Goal: Information Seeking & Learning: Find specific fact

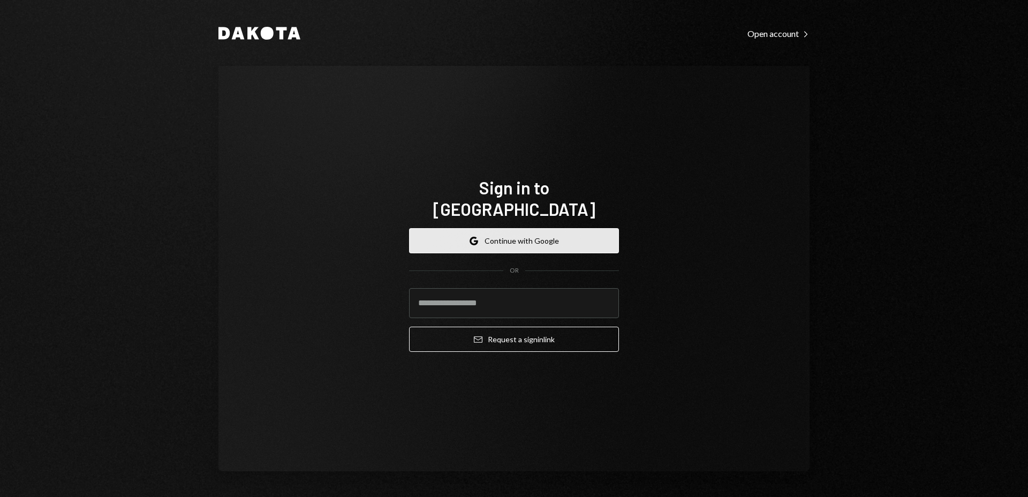
click at [588, 228] on button "Google Continue with Google" at bounding box center [514, 240] width 210 height 25
click at [473, 242] on icon "button" at bounding box center [473, 243] width 6 height 3
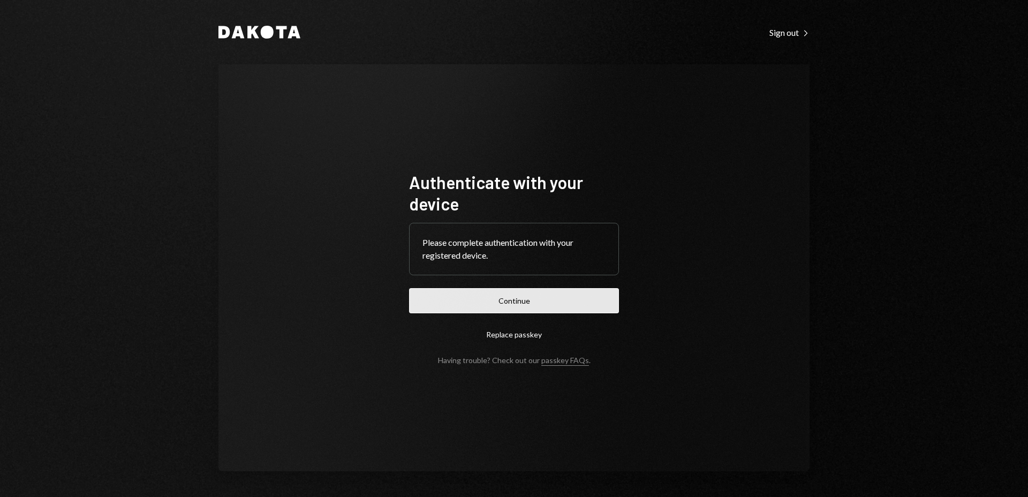
click at [519, 289] on button "Continue" at bounding box center [514, 300] width 210 height 25
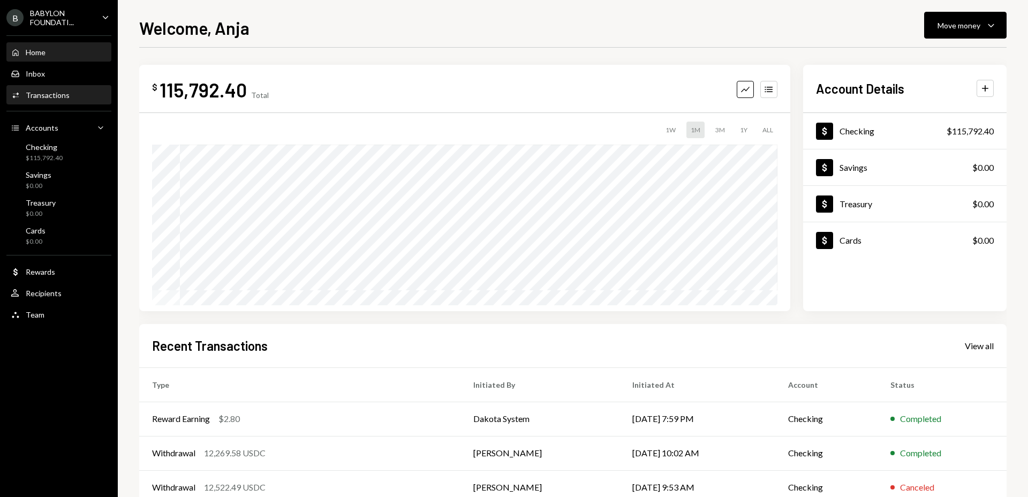
click at [48, 92] on div "Transactions" at bounding box center [48, 95] width 44 height 9
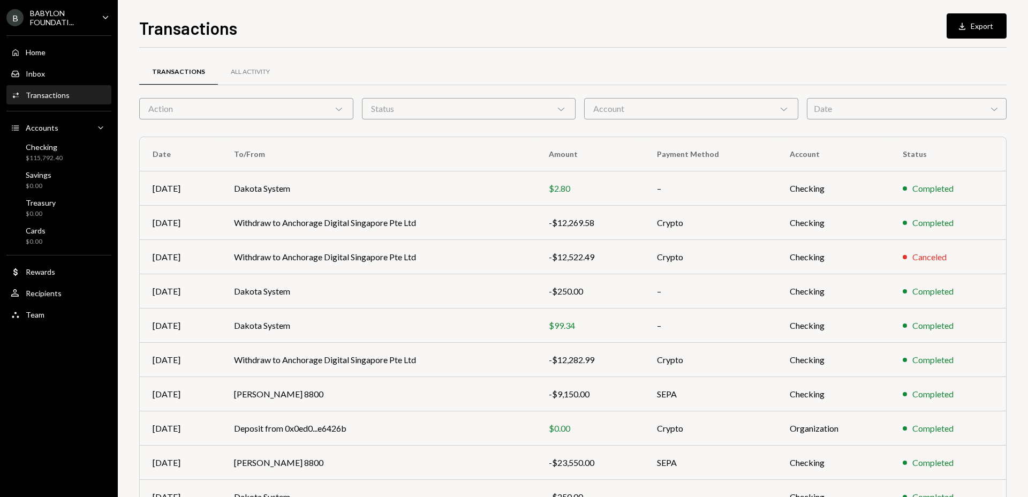
click at [848, 112] on div "Date Chevron Down" at bounding box center [907, 108] width 200 height 21
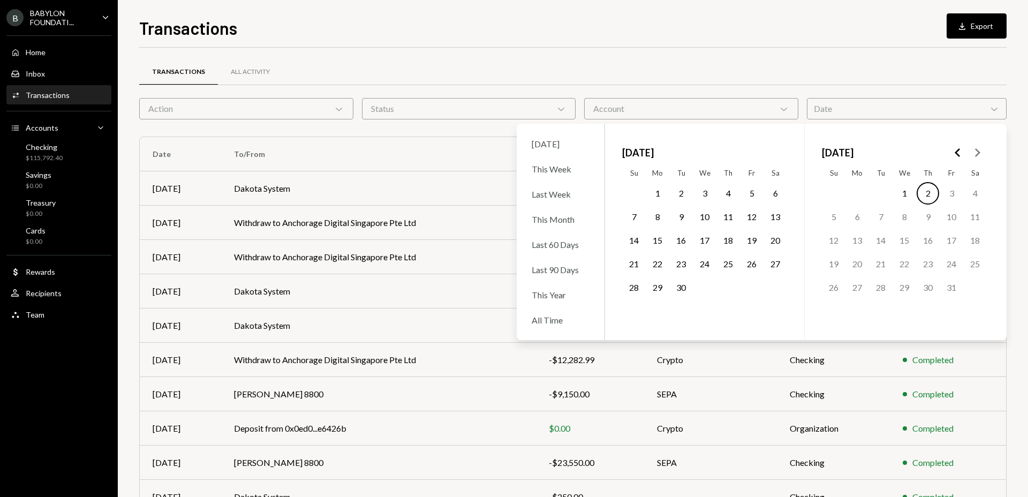
click at [956, 153] on polygon "Go to the Previous Month" at bounding box center [957, 152] width 5 height 9
click at [951, 240] on button "14" at bounding box center [952, 240] width 22 height 22
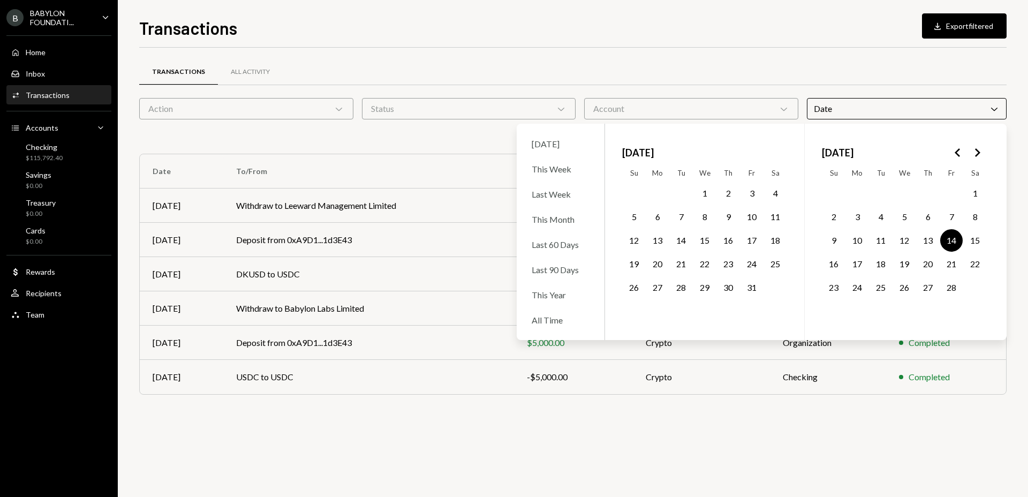
click at [624, 75] on div "Transactions All Activity" at bounding box center [573, 71] width 868 height 27
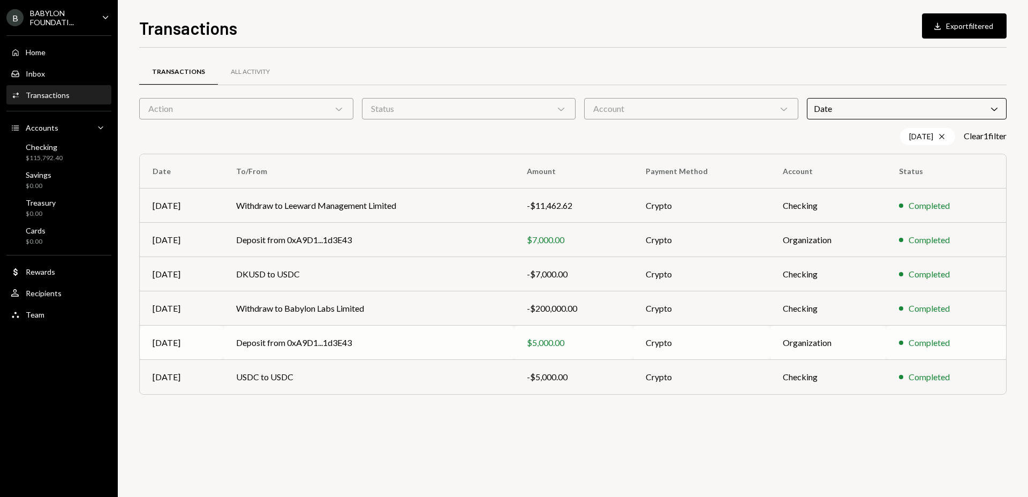
click at [258, 344] on td "Deposit from 0xA9D1...1d3E43" at bounding box center [368, 343] width 290 height 34
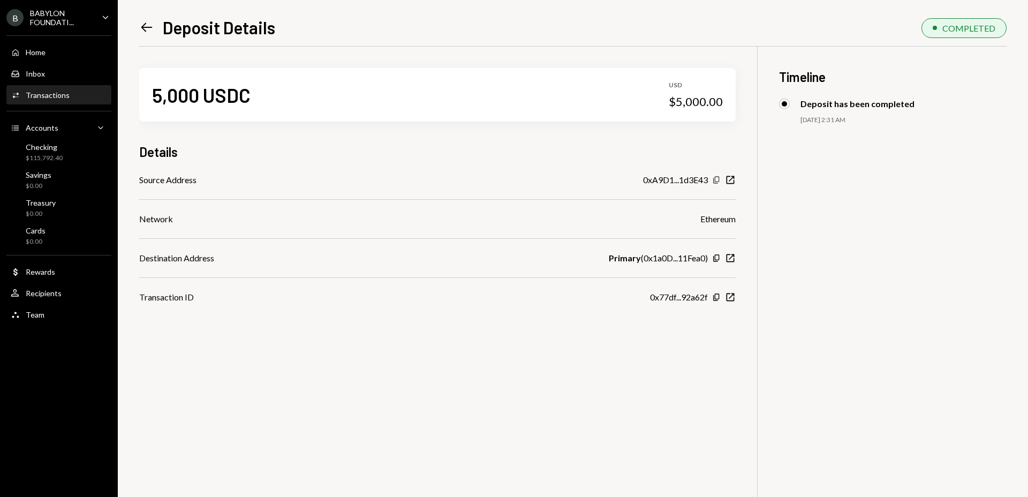
click at [717, 179] on icon "Copy" at bounding box center [716, 180] width 9 height 9
click at [64, 101] on div "Activities Transactions" at bounding box center [59, 95] width 96 height 18
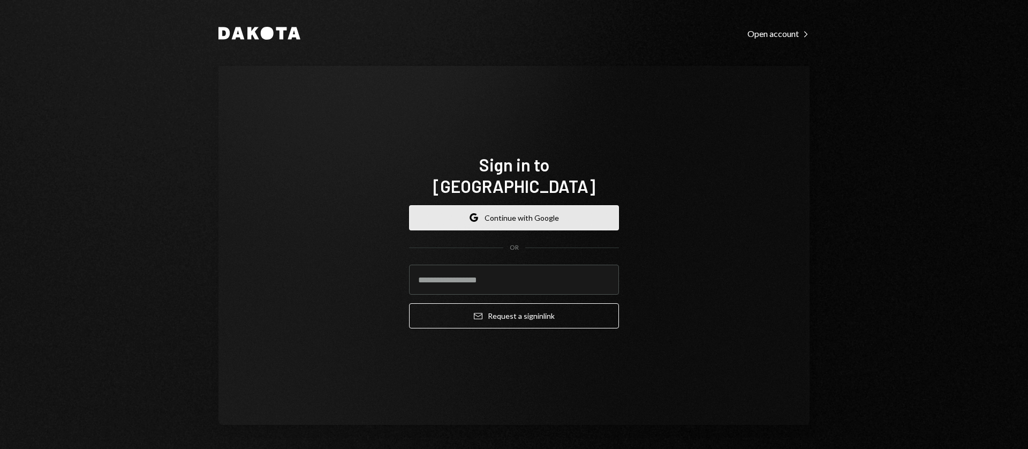
click at [565, 205] on button "Google Continue with Google" at bounding box center [514, 217] width 210 height 25
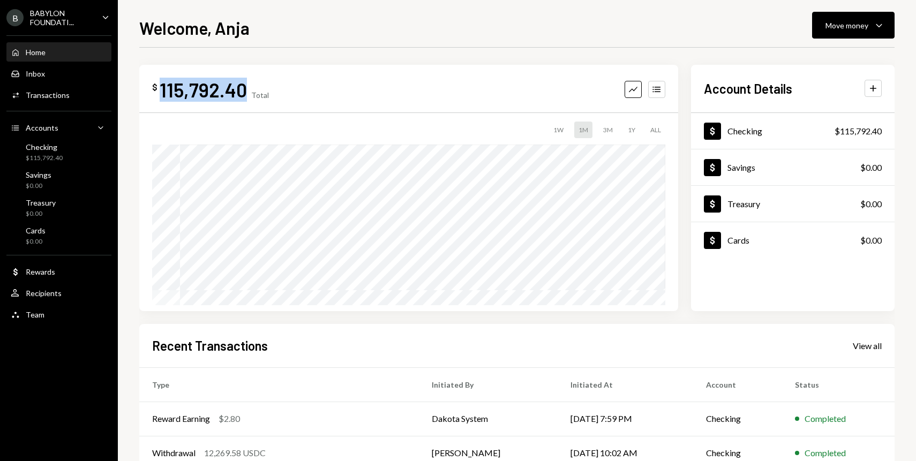
drag, startPoint x: 244, startPoint y: 94, endPoint x: 160, endPoint y: 93, distance: 84.1
click at [160, 93] on div "115,792.40" at bounding box center [203, 90] width 87 height 24
click at [750, 129] on div "Checking" at bounding box center [744, 131] width 35 height 10
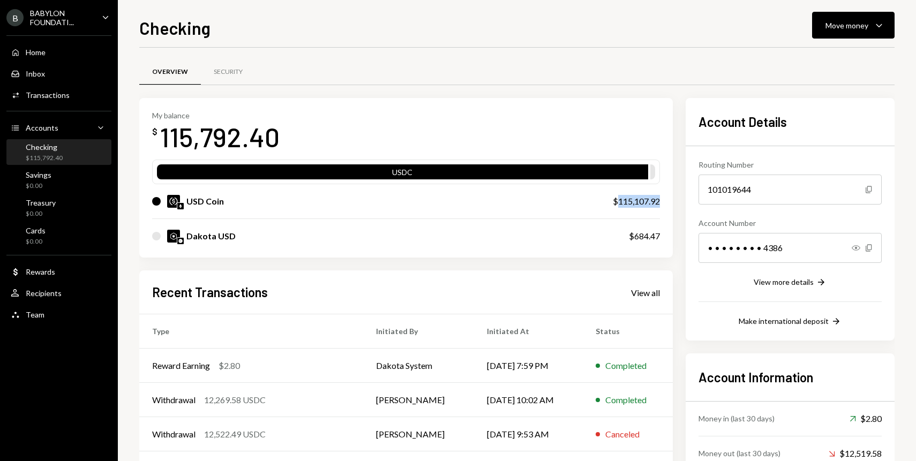
drag, startPoint x: 661, startPoint y: 203, endPoint x: 615, endPoint y: 202, distance: 46.1
click at [615, 202] on div "My balance $ 115,792.40 USDC USD Coin $115,107.92 Dakota USD $684.47" at bounding box center [405, 178] width 533 height 160
copy div "115,107.92"
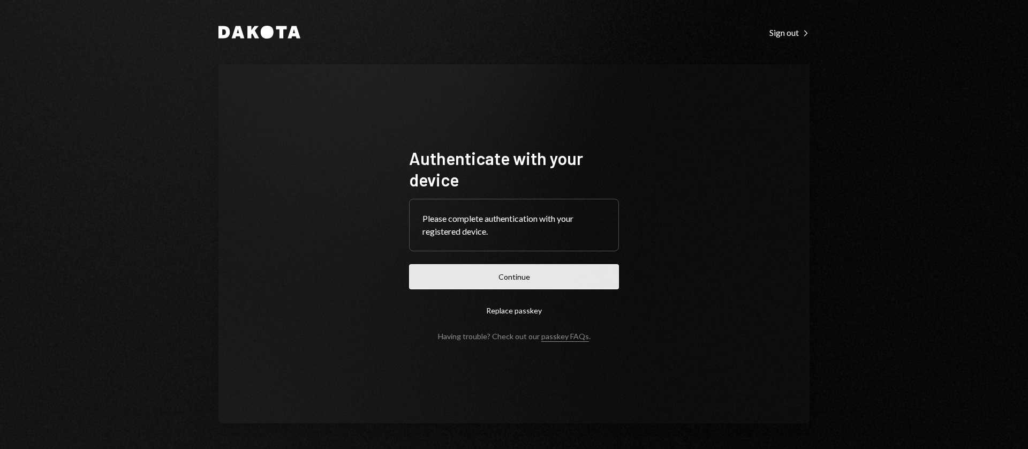
click at [509, 277] on button "Continue" at bounding box center [514, 276] width 210 height 25
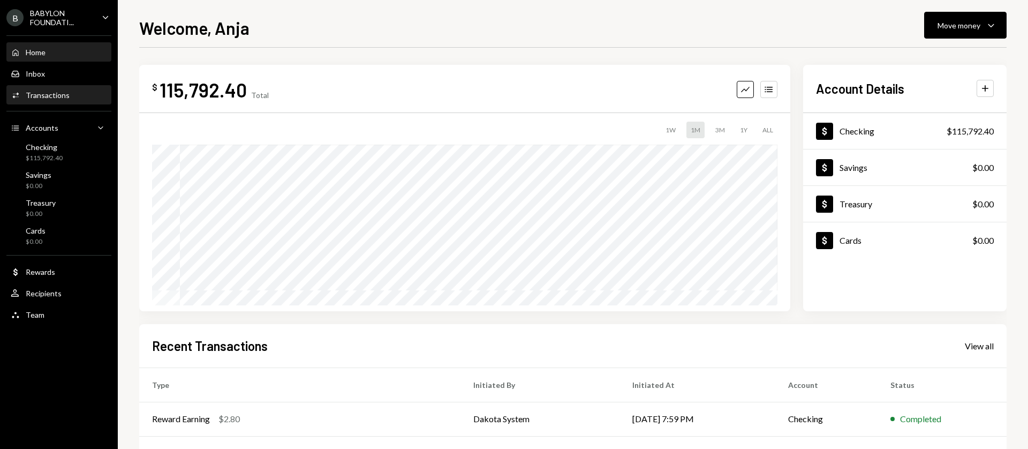
click at [58, 88] on div "Activities Transactions" at bounding box center [59, 95] width 96 height 18
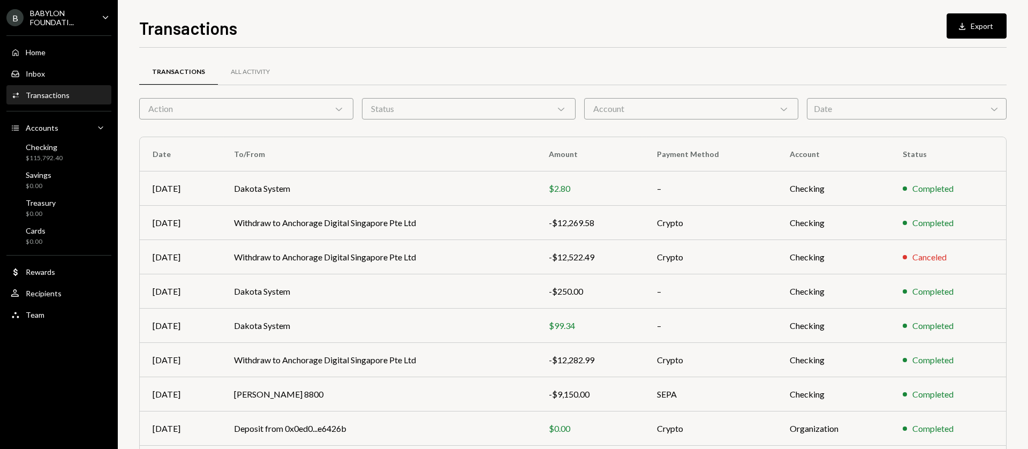
click at [58, 93] on div "Transactions" at bounding box center [48, 95] width 44 height 9
click at [382, 106] on div "Status Chevron Down" at bounding box center [469, 108] width 214 height 21
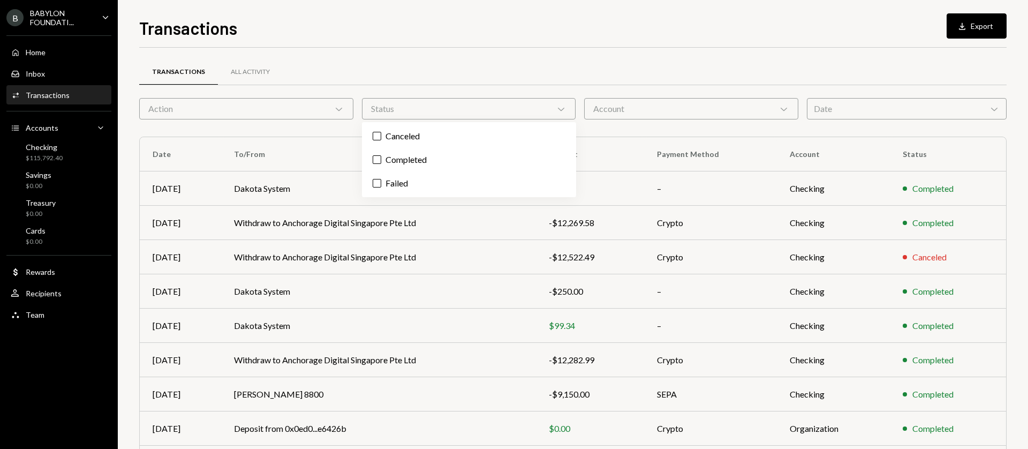
click at [326, 104] on div "Action Chevron Down" at bounding box center [246, 108] width 214 height 21
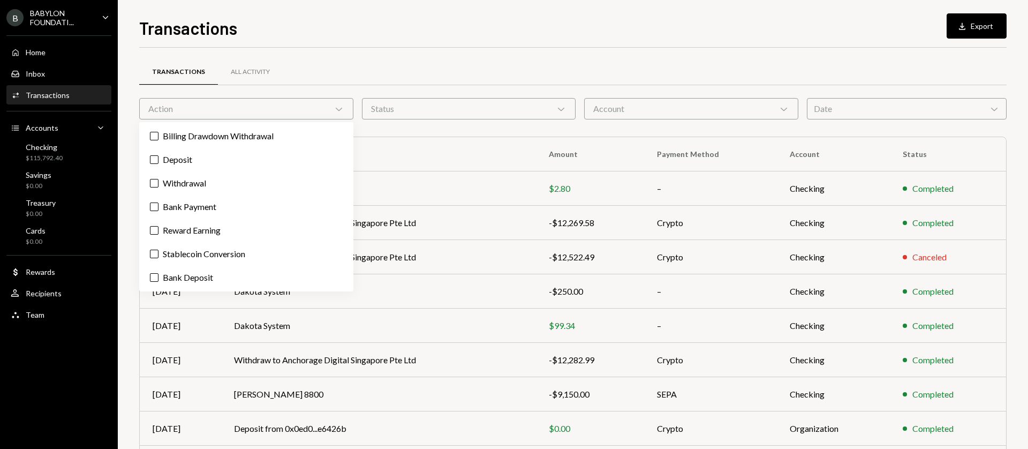
click at [437, 78] on div "Transactions All Activity" at bounding box center [573, 71] width 868 height 27
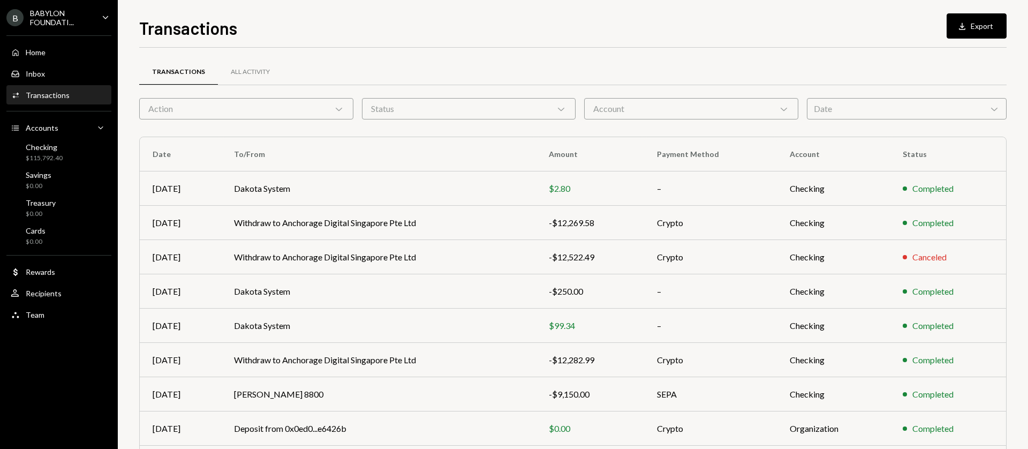
click at [653, 119] on div "Transactions All Activity Action Chevron Down Status Chevron Down Account Chevr…" at bounding box center [573, 312] width 868 height 494
click at [651, 114] on div "Account Chevron Down" at bounding box center [691, 108] width 214 height 21
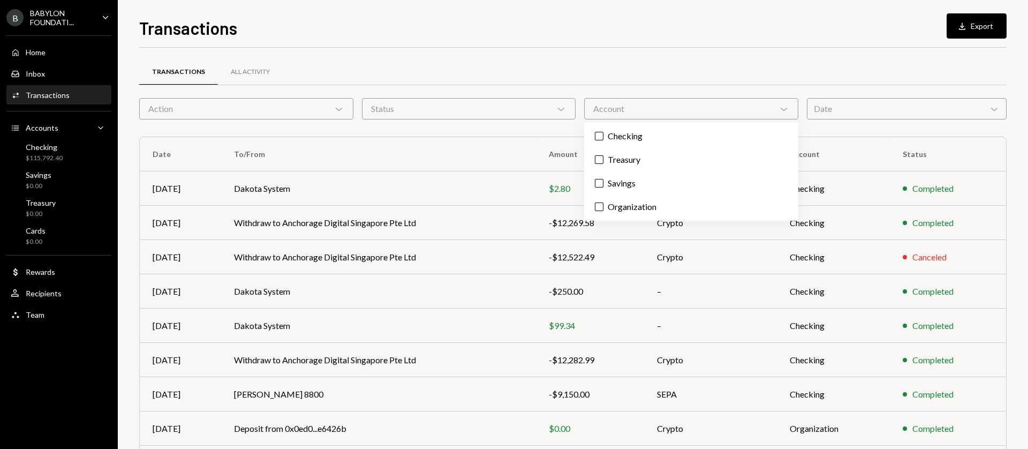
click at [646, 71] on div "Transactions All Activity" at bounding box center [573, 71] width 868 height 27
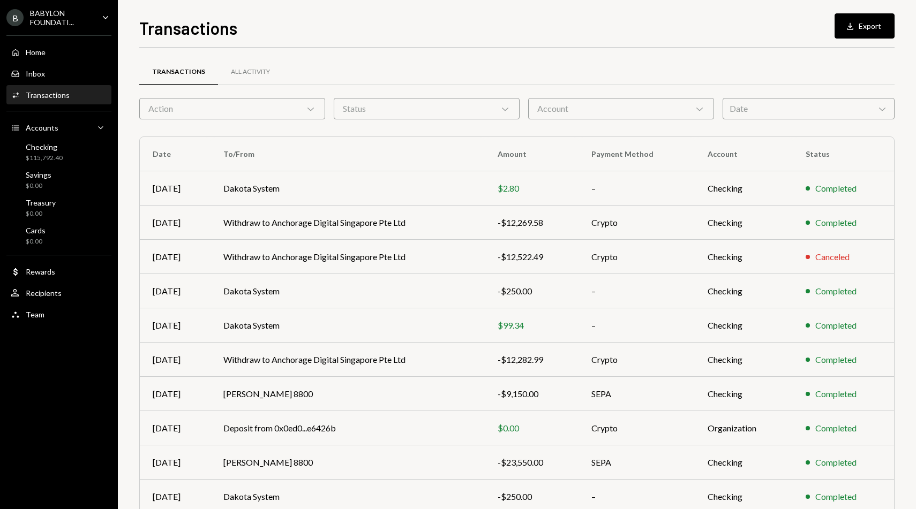
click at [784, 108] on div "Date Chevron Down" at bounding box center [809, 108] width 172 height 21
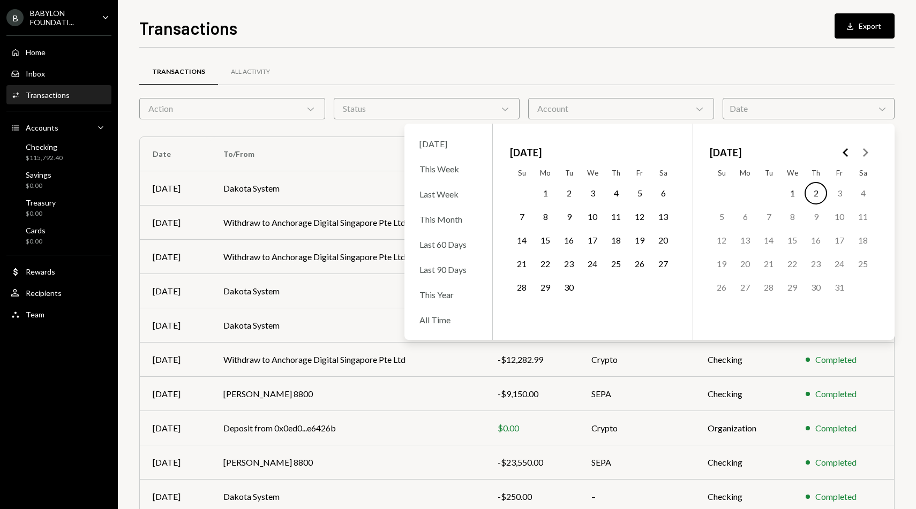
click at [838, 150] on button "Go to the Previous Month" at bounding box center [845, 152] width 19 height 19
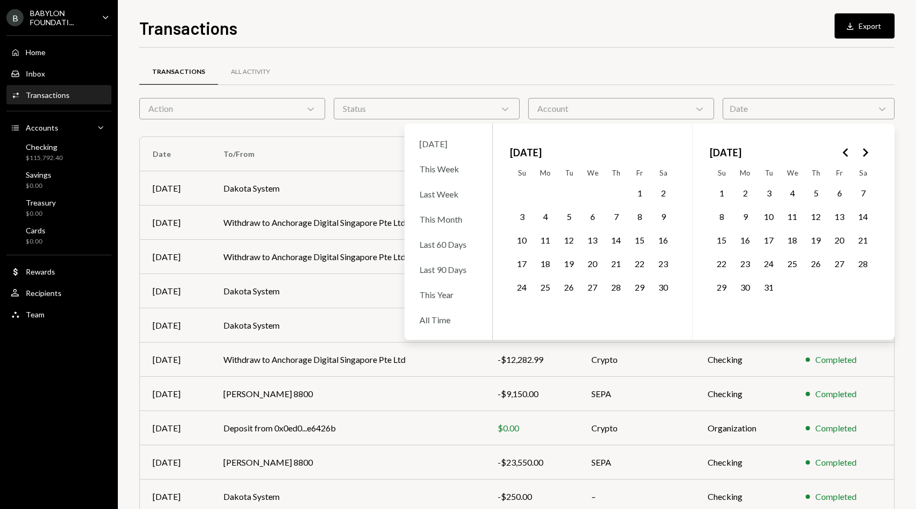
click at [859, 154] on icon "Go to the Next Month" at bounding box center [865, 152] width 13 height 13
click at [614, 266] on button "23" at bounding box center [616, 264] width 22 height 22
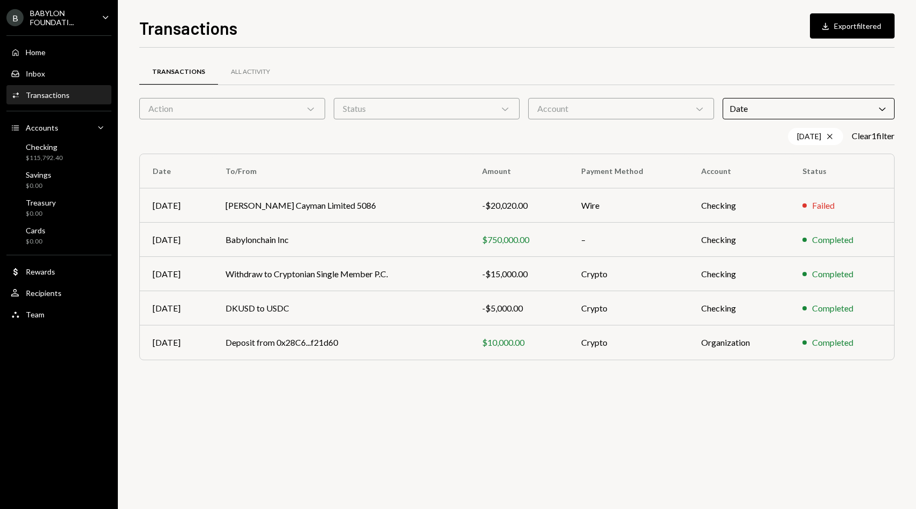
click at [597, 63] on div "Transactions All Activity" at bounding box center [516, 71] width 755 height 27
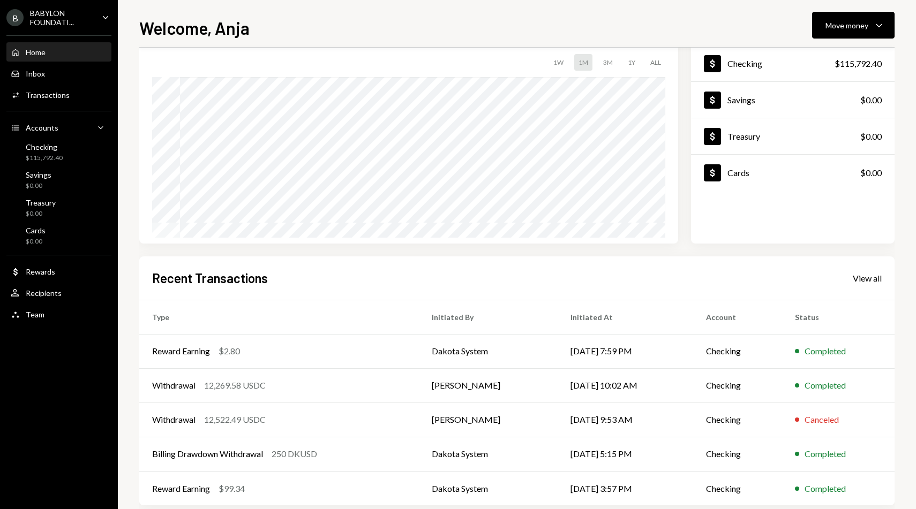
scroll to position [85, 0]
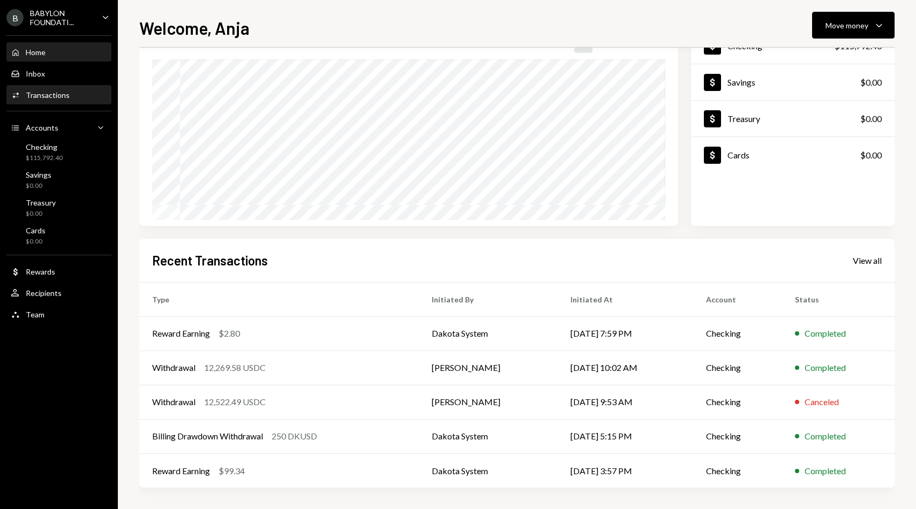
click at [71, 101] on div "Activities Transactions" at bounding box center [59, 95] width 96 height 18
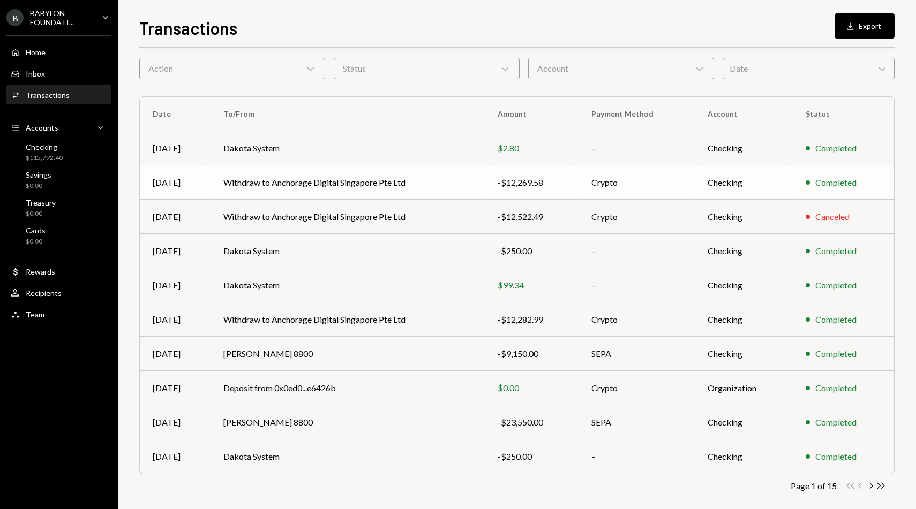
scroll to position [39, 0]
click at [262, 153] on td "Dakota System" at bounding box center [347, 149] width 274 height 34
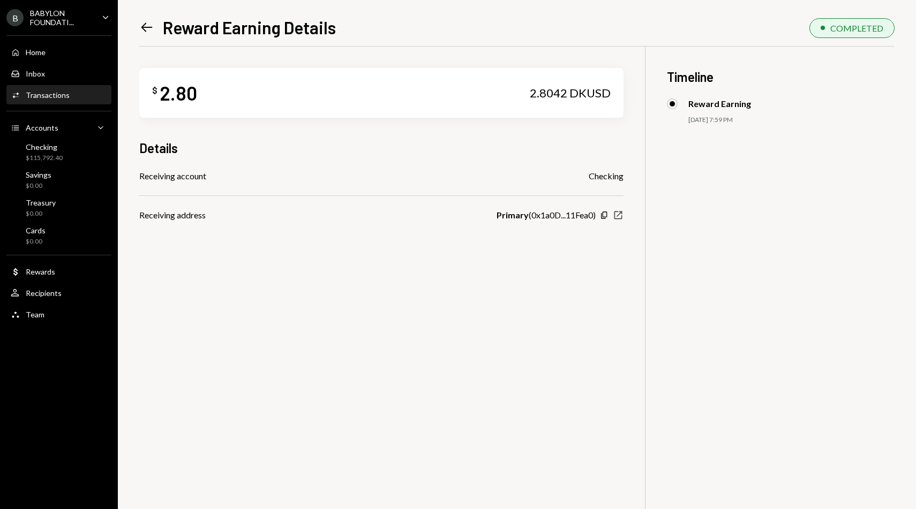
click at [617, 215] on icon "New Window" at bounding box center [618, 215] width 11 height 11
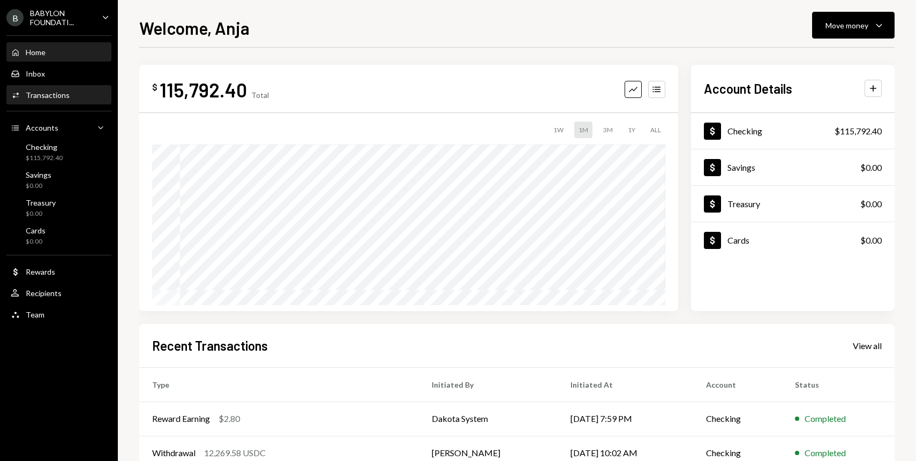
click at [28, 103] on div "Activities Transactions" at bounding box center [59, 95] width 96 height 18
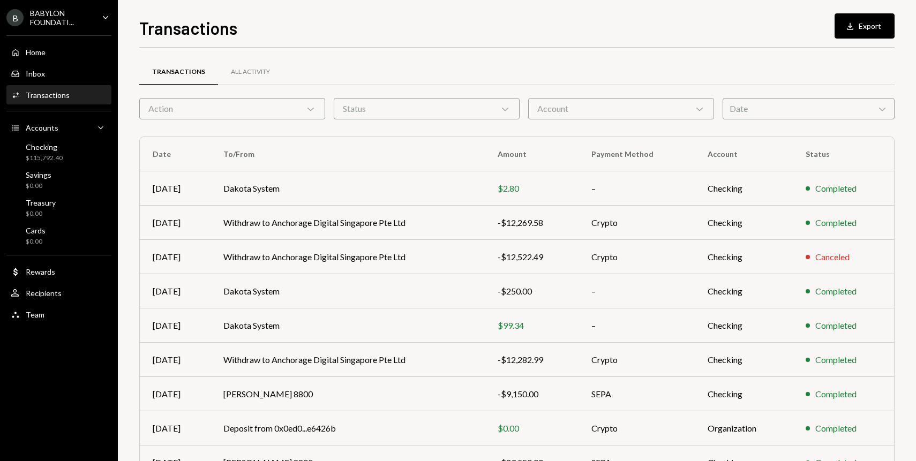
click at [769, 105] on div "Date Chevron Down" at bounding box center [809, 108] width 172 height 21
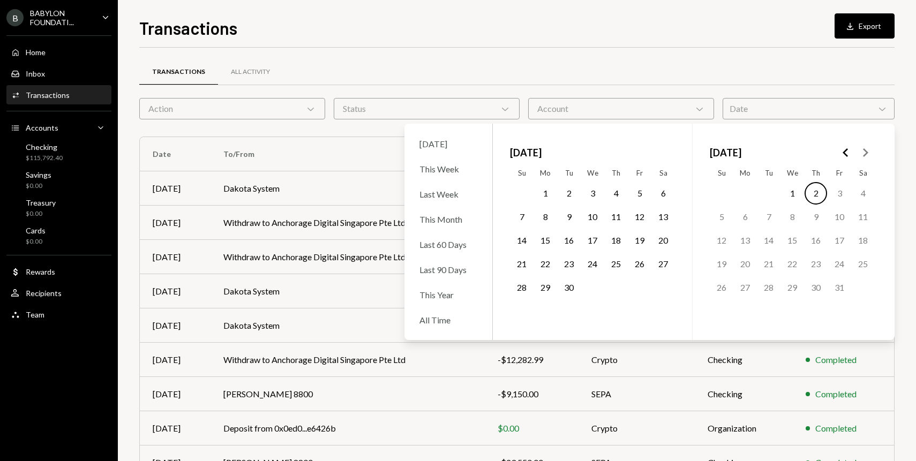
click at [846, 152] on icon "Go to the Previous Month" at bounding box center [845, 152] width 13 height 13
click at [584, 266] on button "22" at bounding box center [592, 264] width 22 height 22
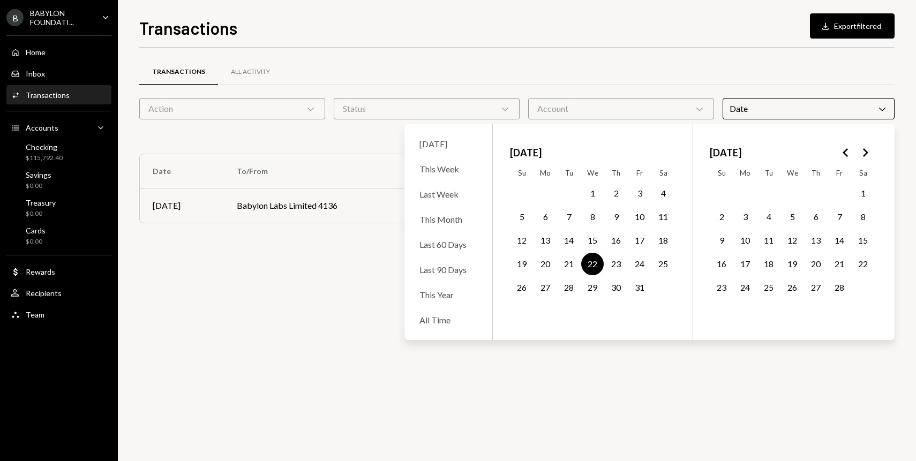
click at [633, 265] on button "24" at bounding box center [639, 264] width 22 height 22
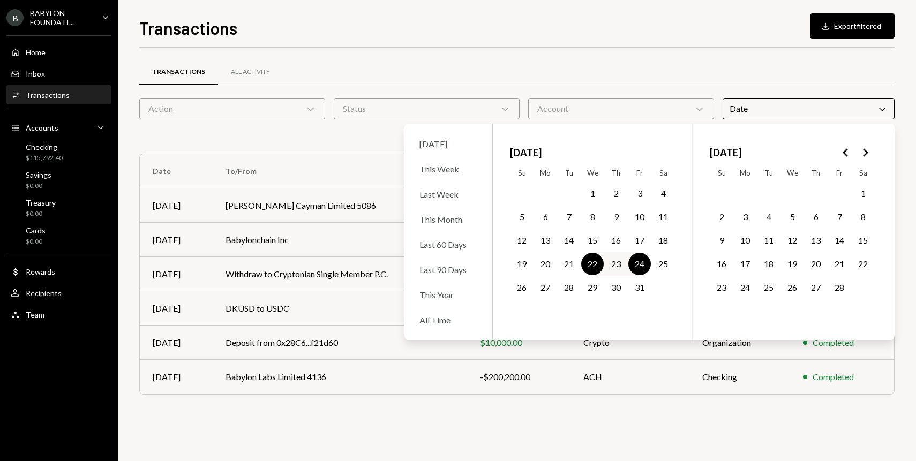
click at [641, 50] on div "Transactions All Activity Action Chevron Down Status Chevron Down Account Chevr…" at bounding box center [516, 232] width 755 height 369
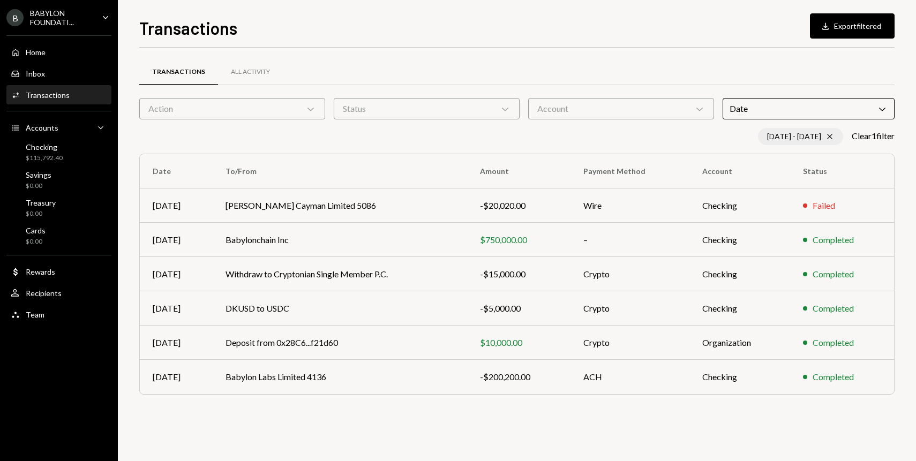
click at [787, 134] on div "01/22/25 - 01/24/25 Cross" at bounding box center [800, 136] width 85 height 17
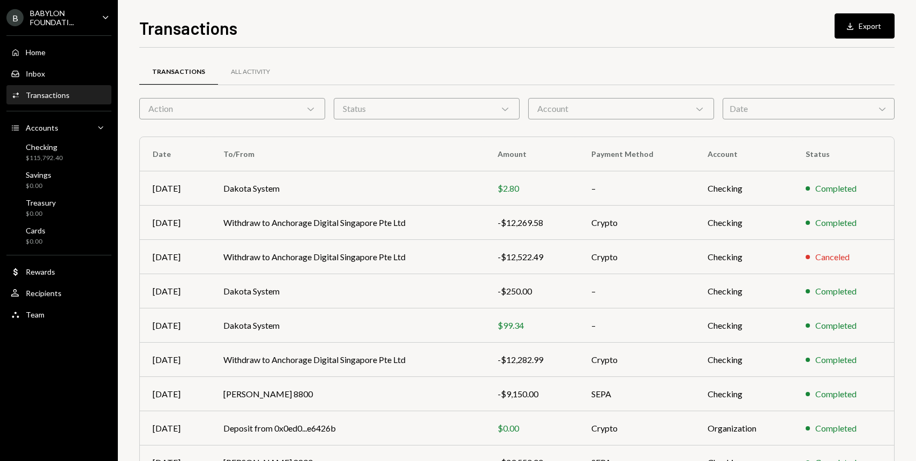
click at [761, 114] on div "Date Chevron Down" at bounding box center [809, 108] width 172 height 21
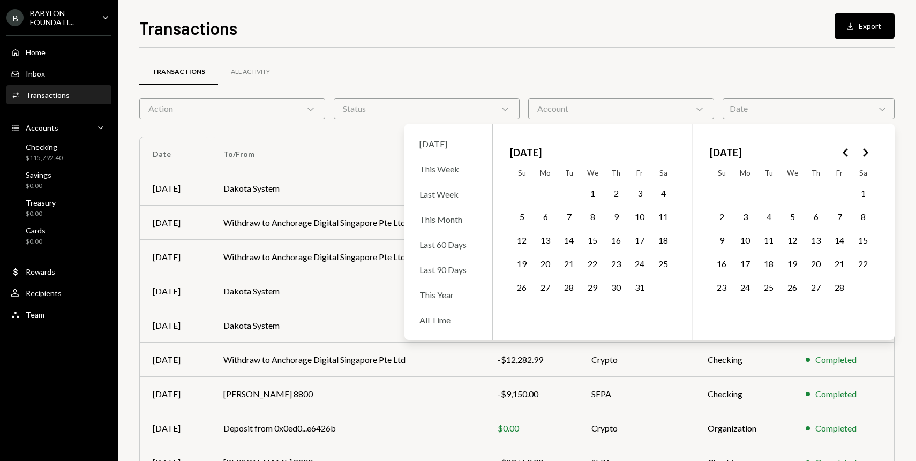
click at [549, 262] on button "20" at bounding box center [545, 264] width 22 height 22
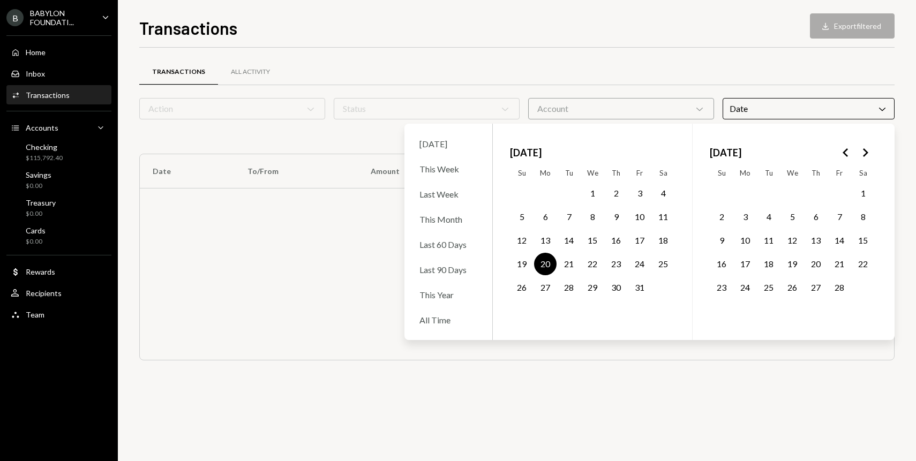
click at [857, 214] on button "8" at bounding box center [863, 217] width 22 height 22
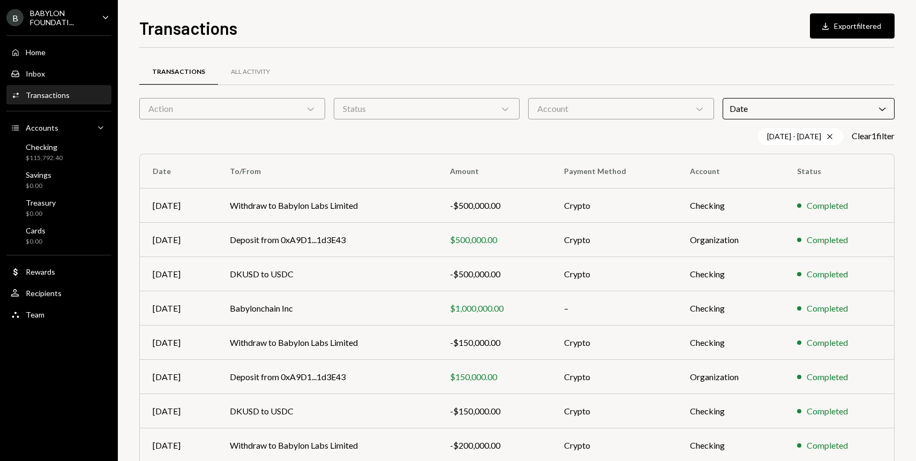
click at [692, 83] on div "Transactions All Activity" at bounding box center [516, 71] width 755 height 27
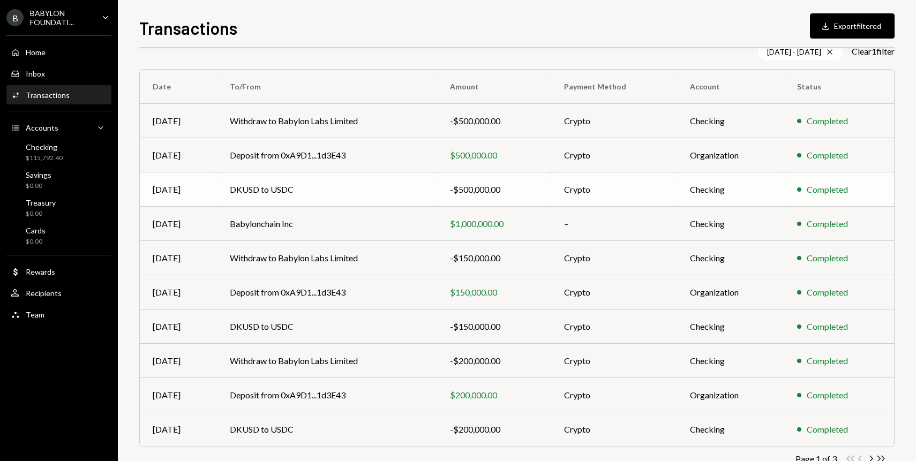
scroll to position [115, 0]
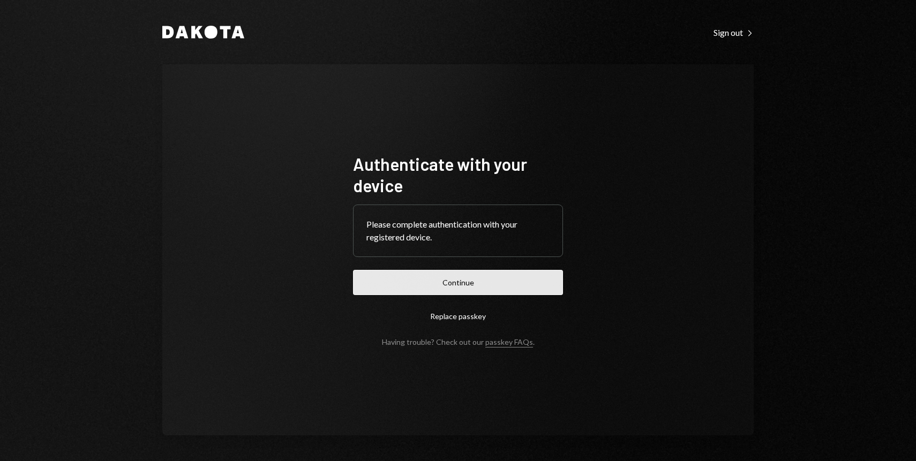
click at [476, 281] on button "Continue" at bounding box center [458, 282] width 210 height 25
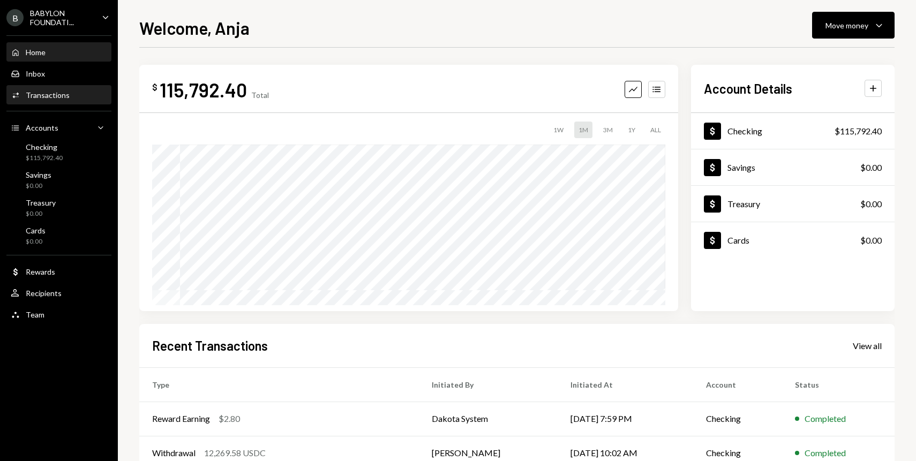
click at [55, 93] on div "Transactions" at bounding box center [48, 95] width 44 height 9
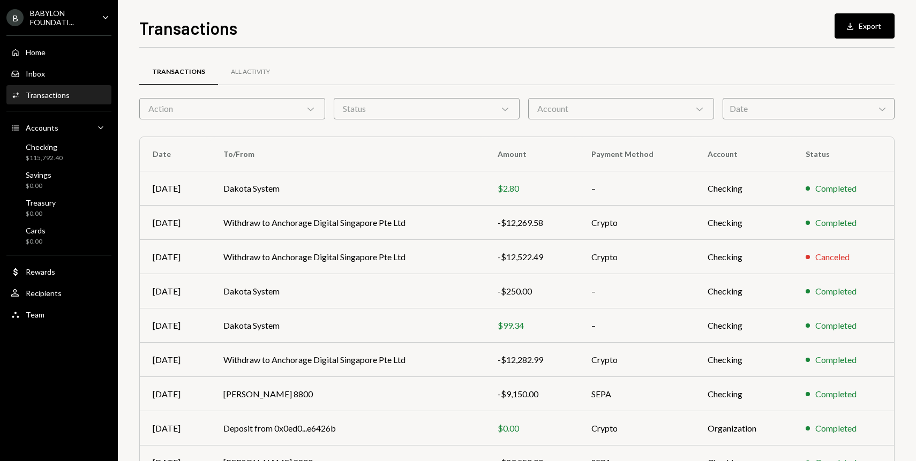
click at [816, 110] on div "Date Chevron Down" at bounding box center [809, 108] width 172 height 21
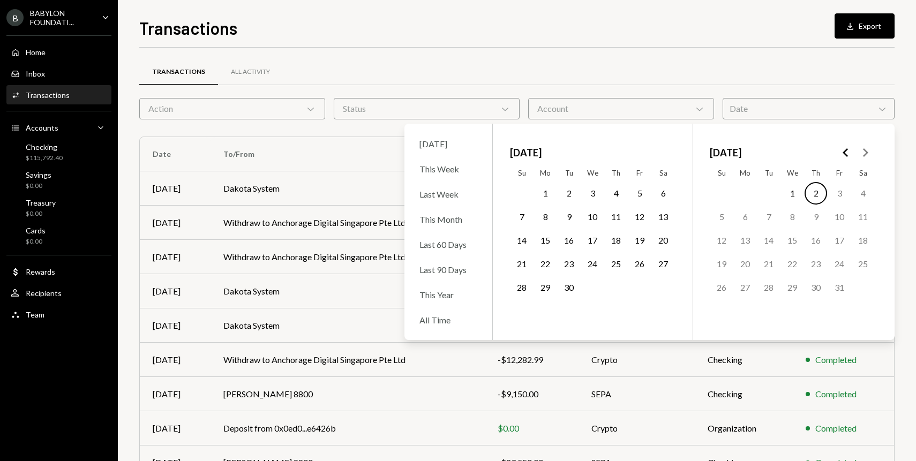
click at [846, 155] on polygon "Go to the Previous Month" at bounding box center [845, 152] width 5 height 9
click at [591, 265] on button "22" at bounding box center [592, 264] width 22 height 22
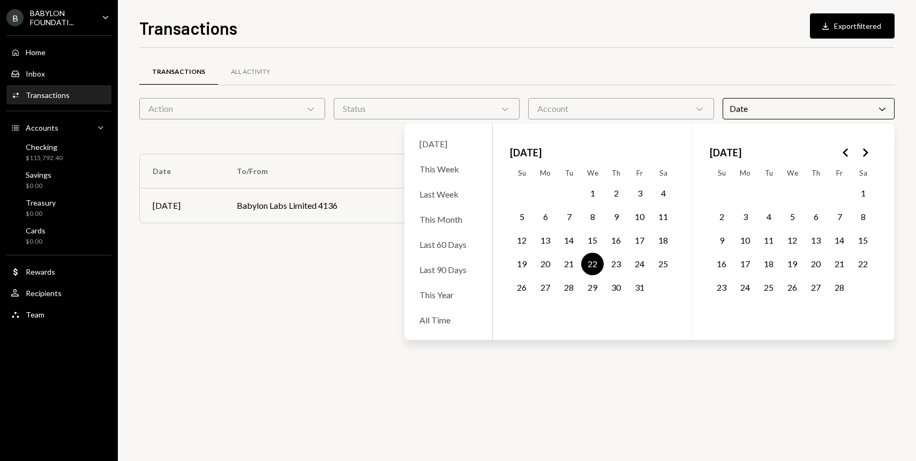
click at [841, 283] on button "28" at bounding box center [839, 287] width 22 height 22
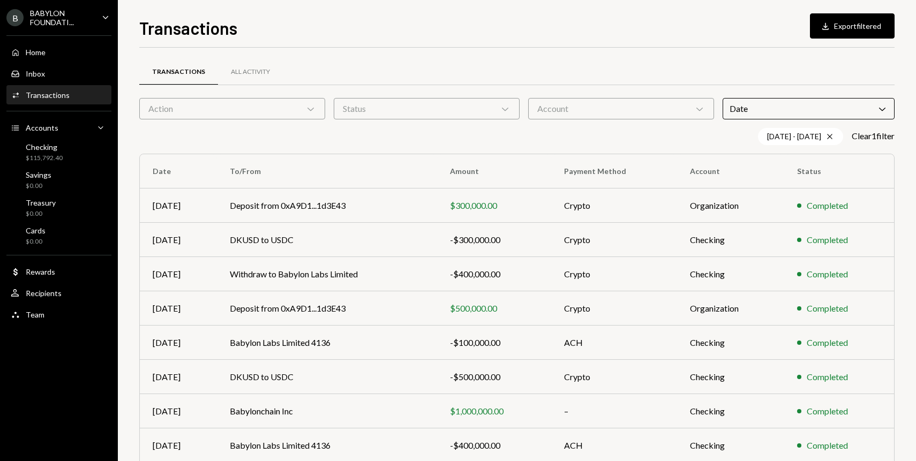
click at [622, 81] on div "Transactions All Activity" at bounding box center [516, 71] width 755 height 27
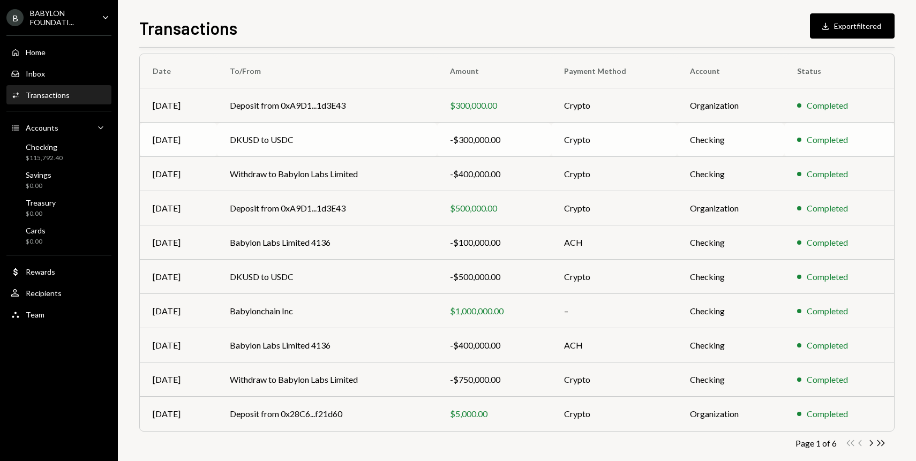
scroll to position [115, 0]
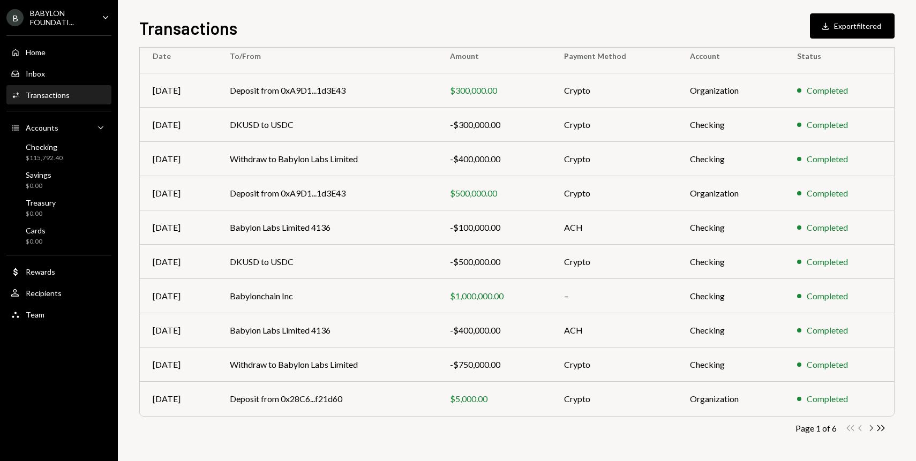
click at [869, 428] on icon "Chevron Right" at bounding box center [871, 428] width 10 height 10
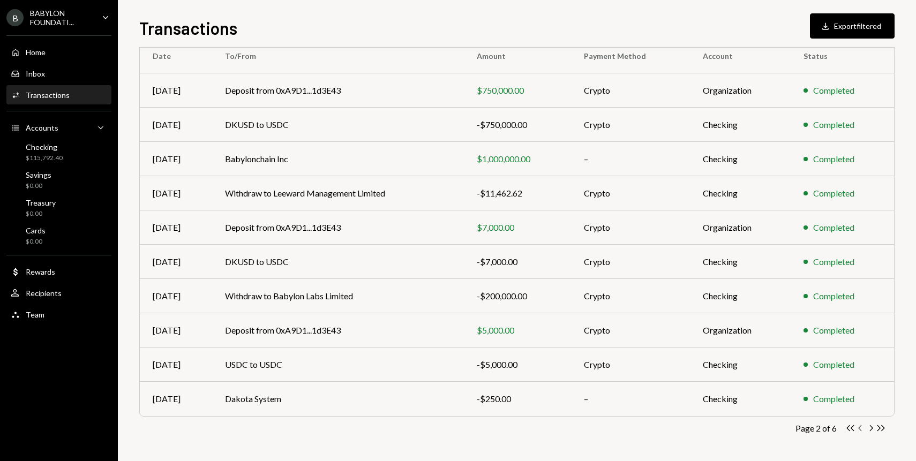
click at [863, 431] on icon "Chevron Left" at bounding box center [860, 428] width 10 height 10
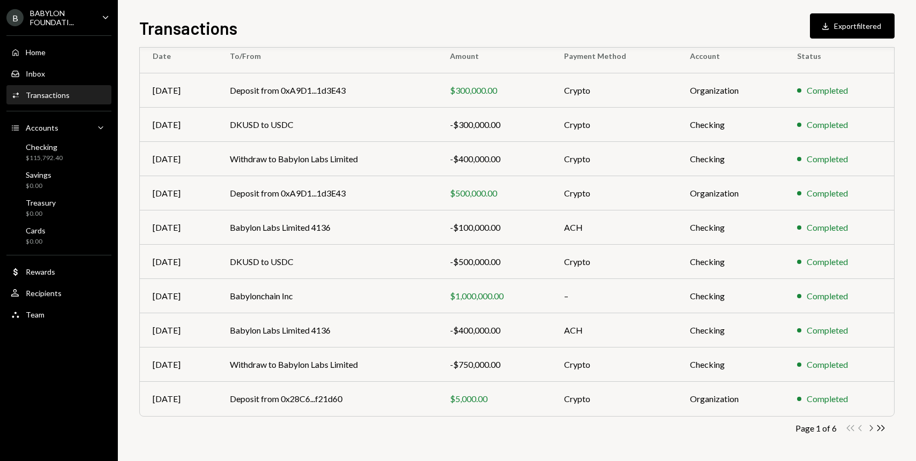
click at [869, 430] on icon "Chevron Right" at bounding box center [871, 428] width 10 height 10
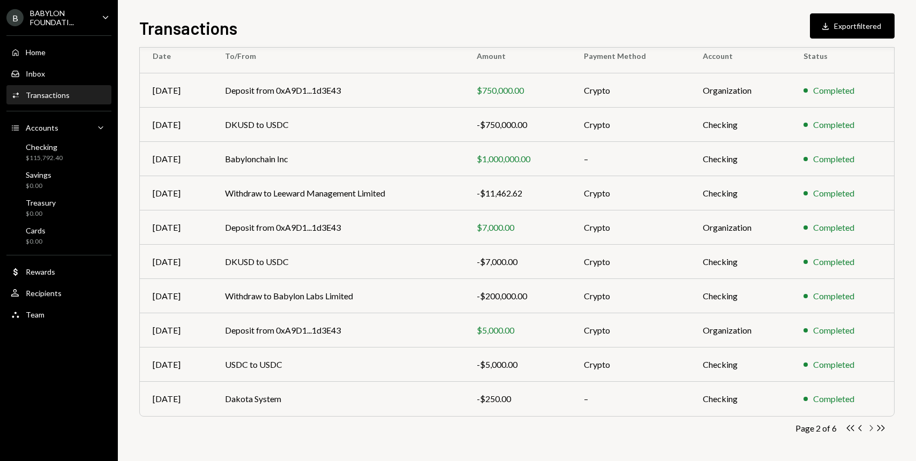
click at [869, 430] on icon "Chevron Right" at bounding box center [871, 428] width 10 height 10
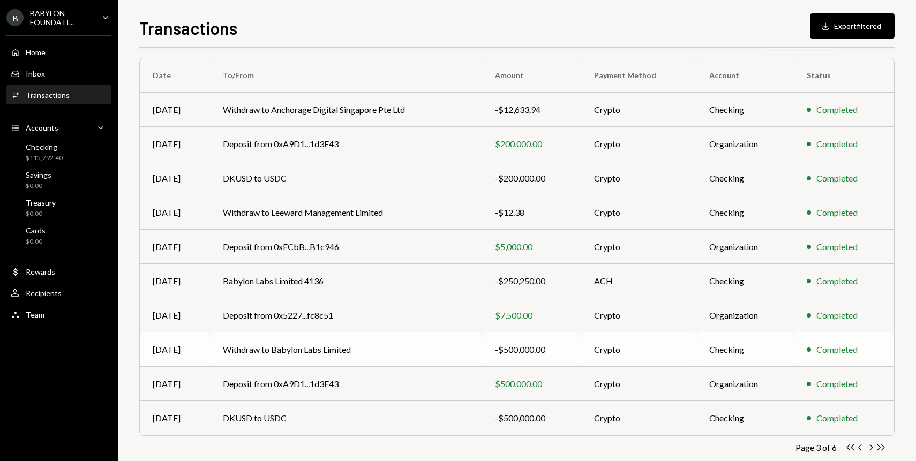
scroll to position [102, 0]
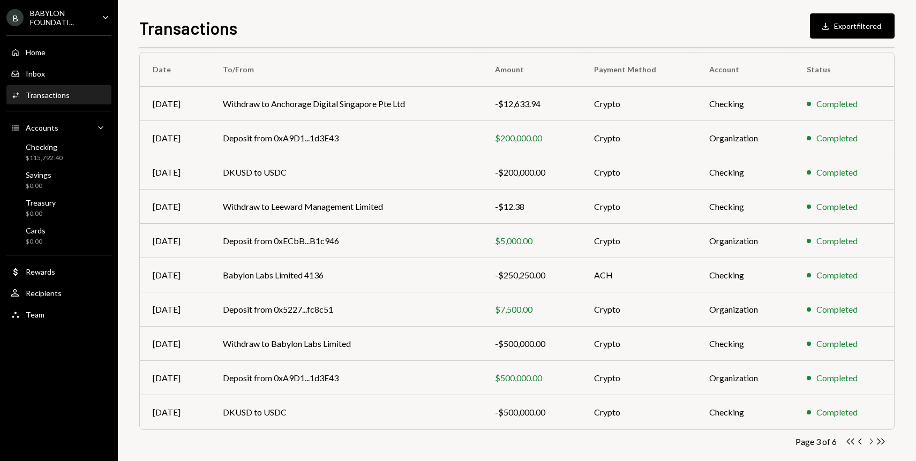
click at [870, 439] on icon "button" at bounding box center [871, 442] width 3 height 6
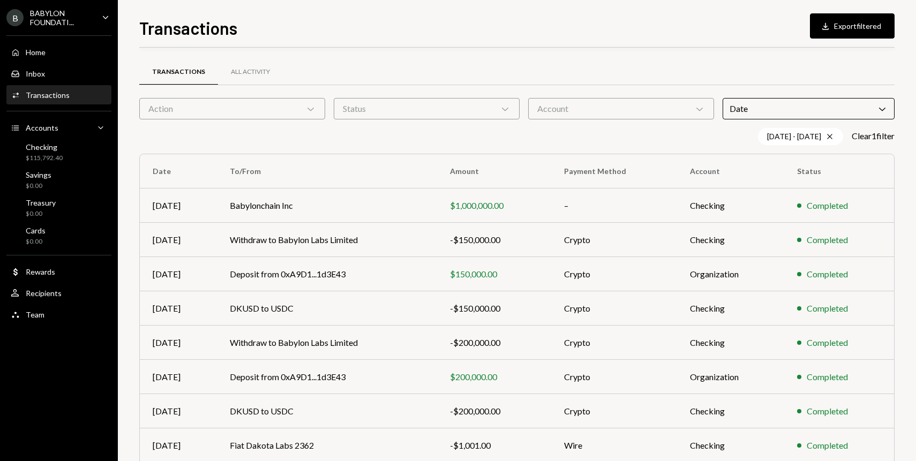
scroll to position [115, 0]
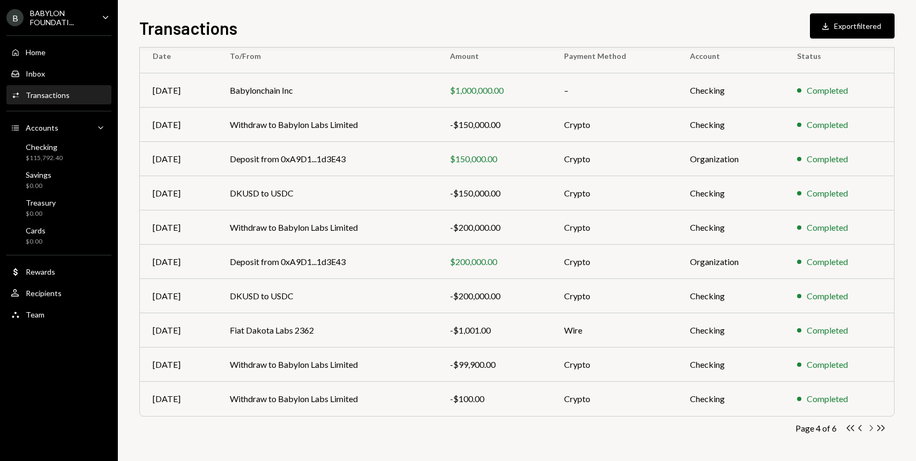
click at [871, 430] on icon "Chevron Right" at bounding box center [871, 428] width 10 height 10
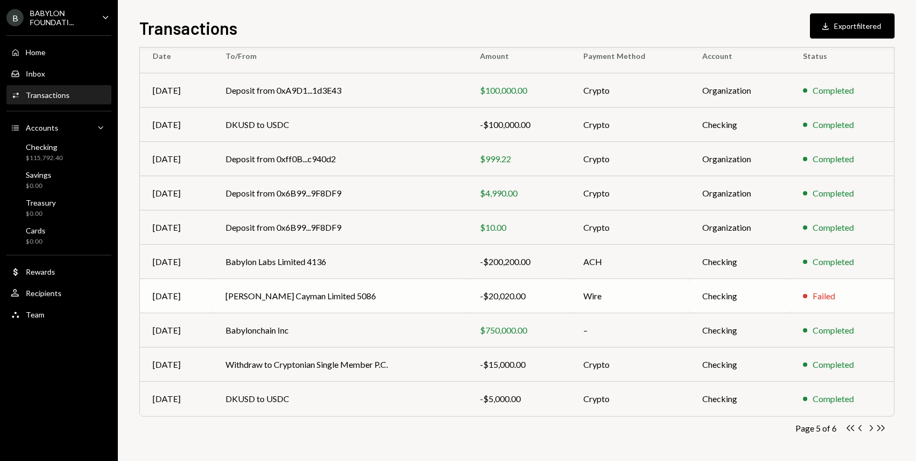
click at [379, 300] on td "Carey Olsen Cayman Limited 5086" at bounding box center [340, 296] width 255 height 34
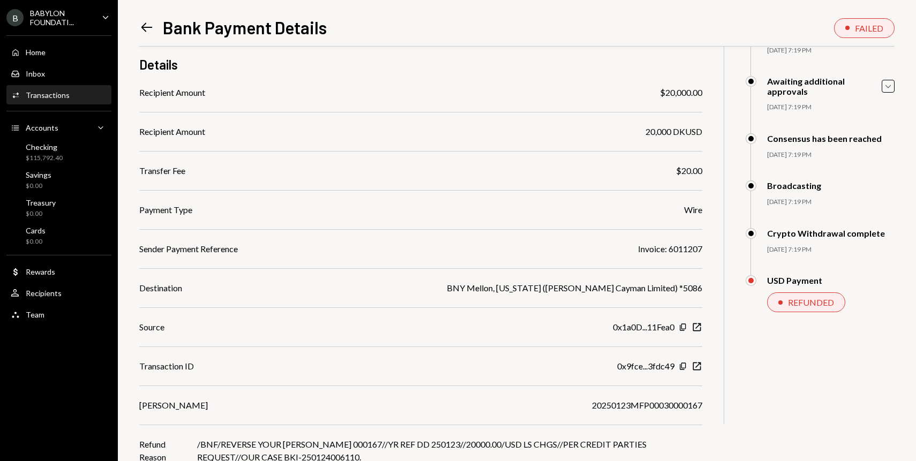
scroll to position [125, 0]
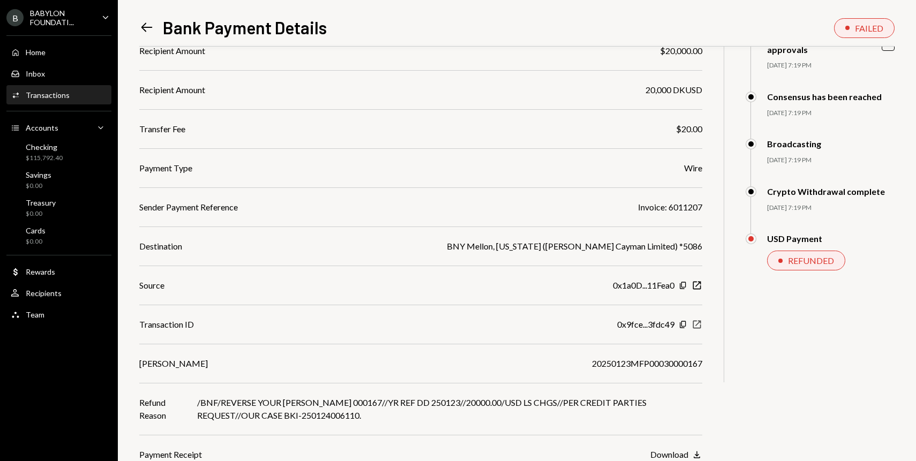
click at [693, 324] on icon "New Window" at bounding box center [696, 324] width 11 height 11
click at [696, 284] on icon "New Window" at bounding box center [696, 285] width 11 height 11
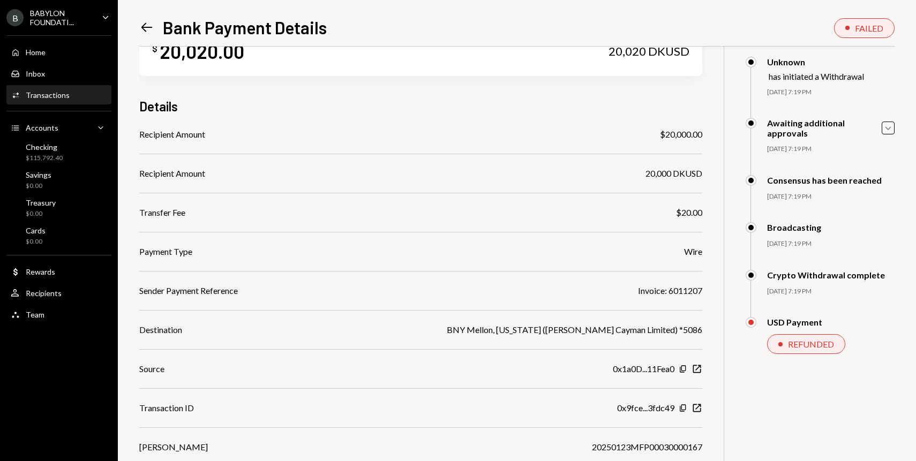
scroll to position [0, 0]
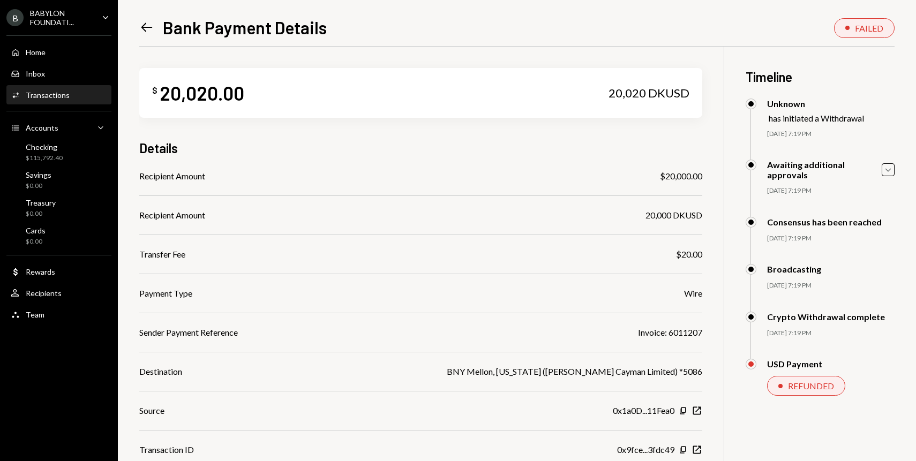
click at [144, 25] on icon at bounding box center [146, 27] width 11 height 9
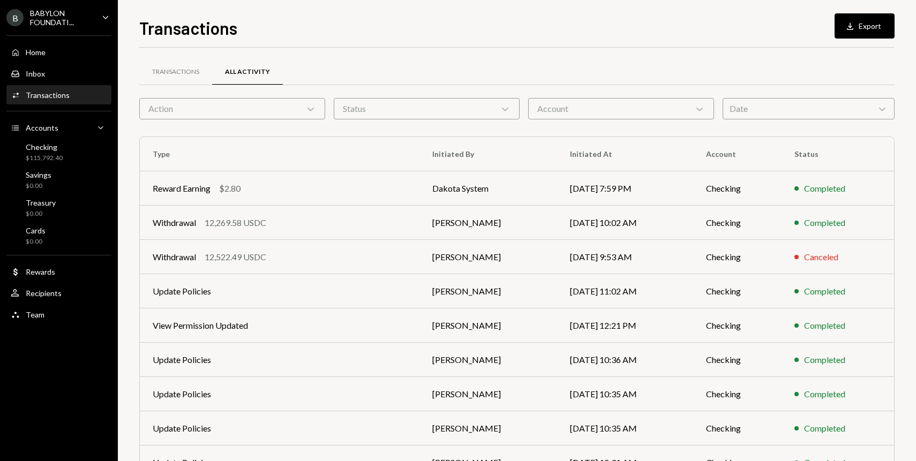
click at [748, 108] on div "Date Chevron Down" at bounding box center [809, 108] width 172 height 21
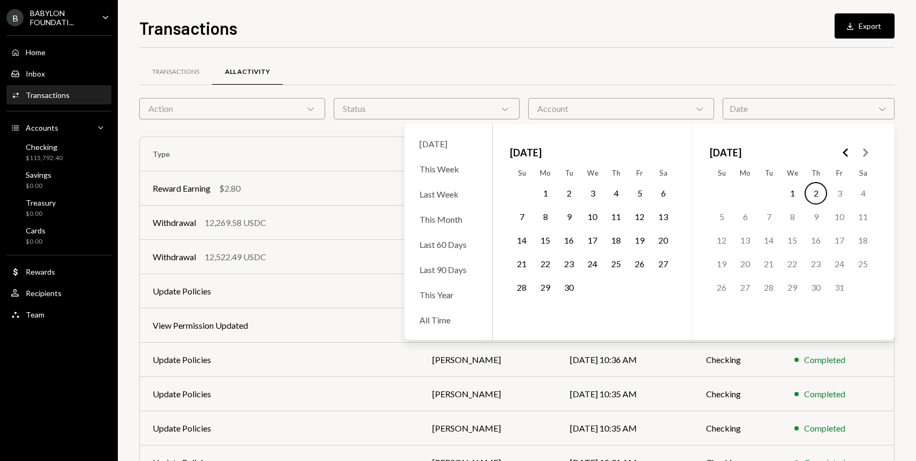
click at [719, 82] on div "Transactions All Activity" at bounding box center [516, 71] width 755 height 27
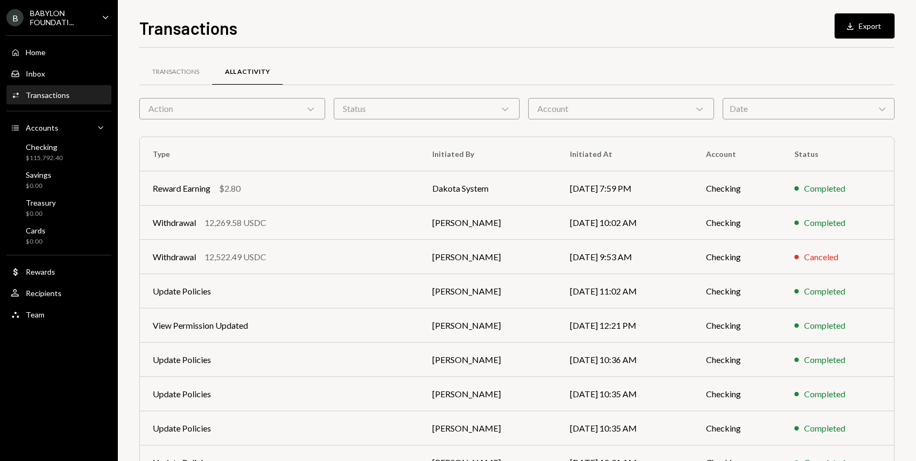
click at [780, 121] on div "Transactions All Activity Action Chevron Down Status Chevron Down Account Chevr…" at bounding box center [516, 312] width 755 height 494
click at [764, 112] on div "Date Chevron Down" at bounding box center [809, 108] width 172 height 21
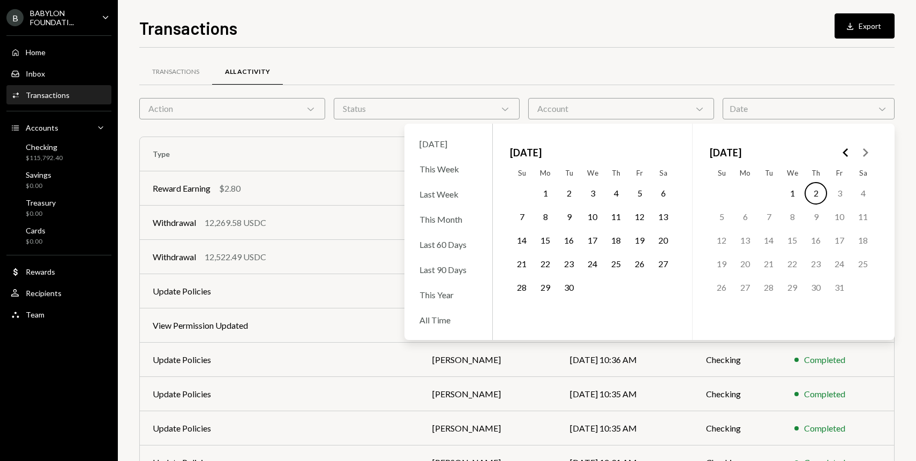
click at [840, 154] on icon "Go to the Previous Month" at bounding box center [845, 152] width 13 height 13
click at [614, 265] on button "23" at bounding box center [616, 264] width 22 height 22
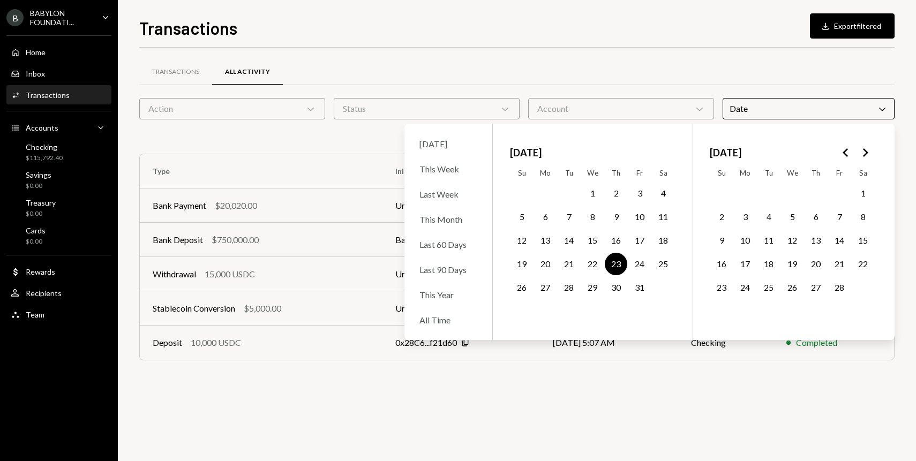
click at [588, 86] on div "Transactions All Activity" at bounding box center [516, 78] width 755 height 40
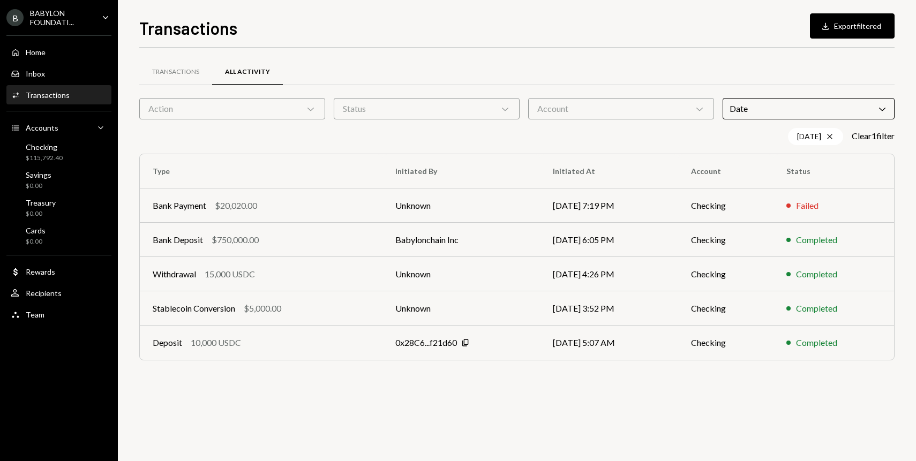
click at [825, 115] on div "Date Chevron Down" at bounding box center [809, 108] width 172 height 21
click at [657, 50] on div "Transactions All Activity Action Chevron Down Status Chevron Down Account Chevr…" at bounding box center [516, 215] width 755 height 334
click at [242, 205] on div "$20,020.00" at bounding box center [236, 205] width 42 height 13
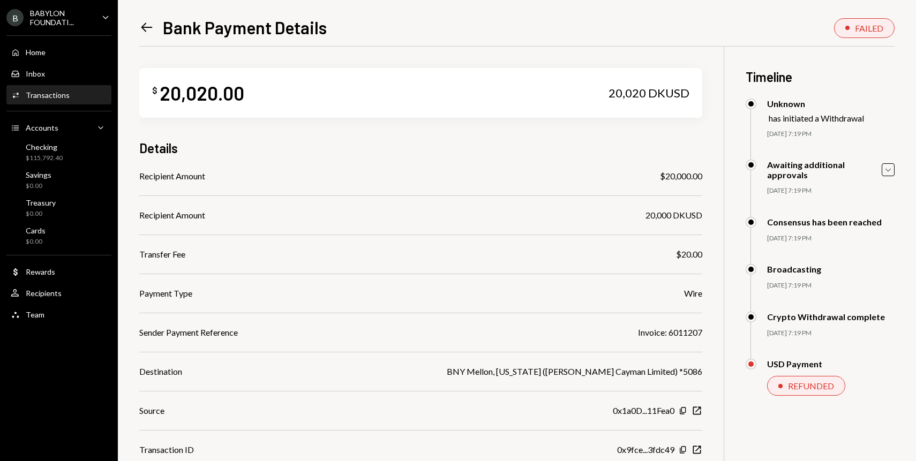
click at [817, 388] on div "REFUNDED" at bounding box center [811, 386] width 46 height 10
click at [793, 372] on div "USD Payment REFUNDED Gregor Mocnik Awaiting Review Mingchao Yu Awaiting Review …" at bounding box center [820, 388] width 149 height 58
click at [781, 369] on div "USD Payment" at bounding box center [794, 364] width 55 height 10
click at [760, 362] on div "USD Payment" at bounding box center [784, 364] width 77 height 11
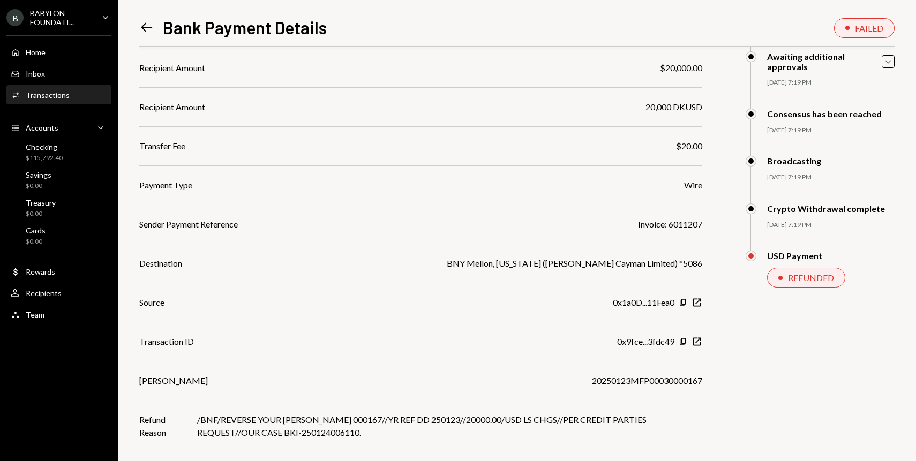
scroll to position [125, 0]
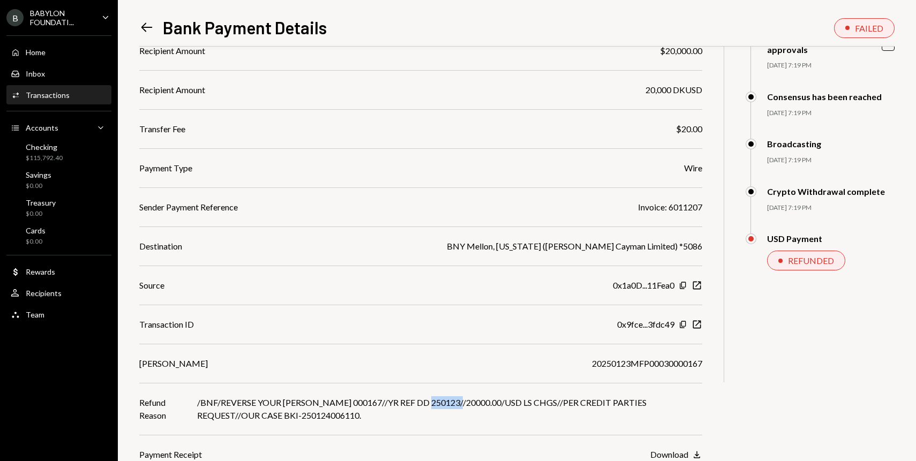
drag, startPoint x: 434, startPoint y: 404, endPoint x: 461, endPoint y: 407, distance: 26.9
click at [462, 407] on div "/BNF/REVERSE YOUR IMAD 000167//YR REF DD 250123//20000.00/USD LS CHGS//PER CRED…" at bounding box center [449, 409] width 505 height 26
click at [446, 410] on div "/BNF/REVERSE YOUR IMAD 000167//YR REF DD 250123//20000.00/USD LS CHGS//PER CRED…" at bounding box center [449, 409] width 505 height 26
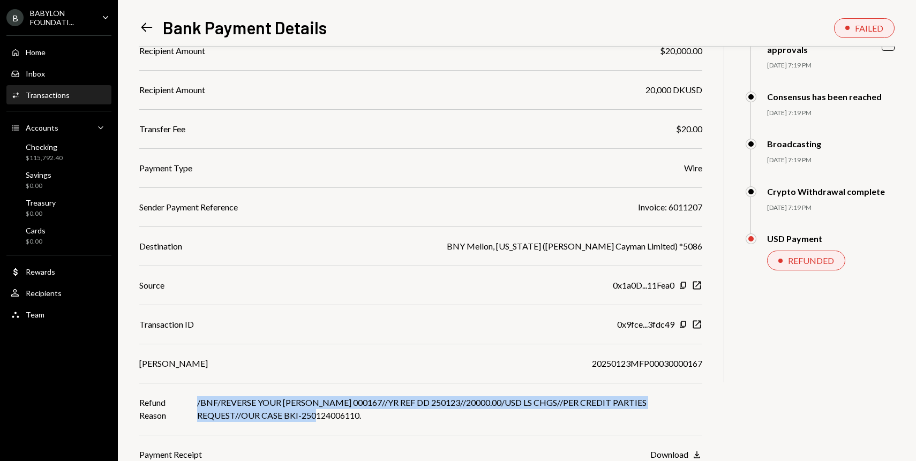
drag, startPoint x: 279, startPoint y: 415, endPoint x: 192, endPoint y: 415, distance: 86.2
click at [192, 415] on div "Refund Reason /BNF/REVERSE YOUR IMAD 000167//YR REF DD 250123//20000.00/USD LS …" at bounding box center [420, 409] width 563 height 26
copy div "/BNF/REVERSE YOUR IMAD 000167//YR REF DD 250123//20000.00/USD LS CHGS//PER CRED…"
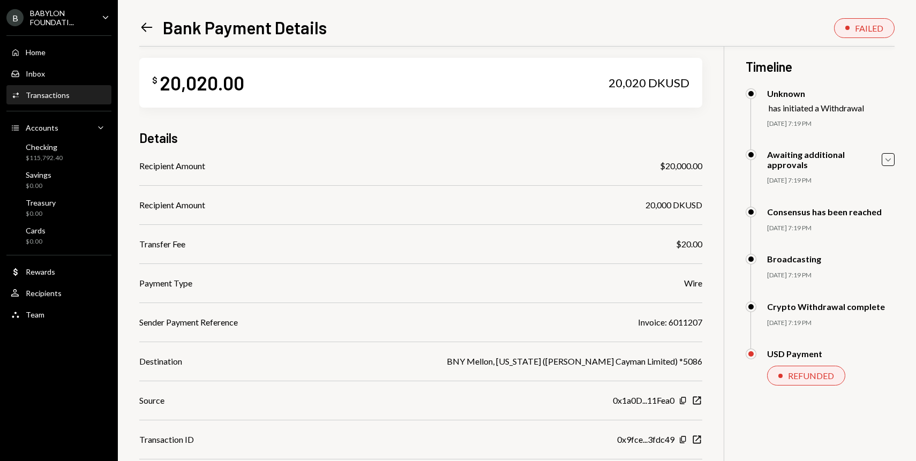
scroll to position [0, 0]
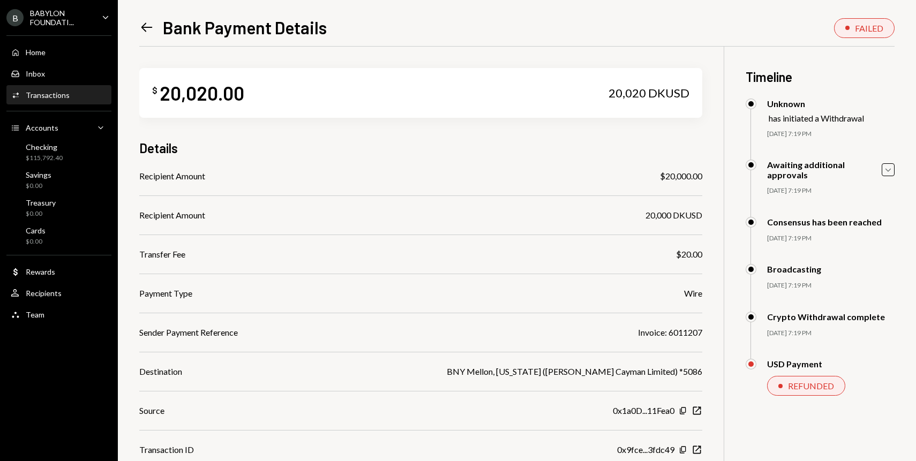
click at [145, 28] on icon "Left Arrow" at bounding box center [146, 27] width 15 height 15
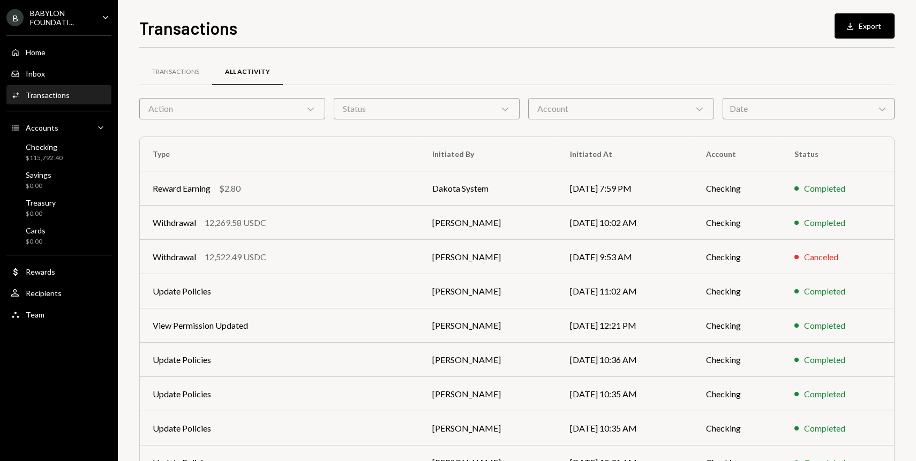
click at [739, 110] on div "Date Chevron Down" at bounding box center [809, 108] width 172 height 21
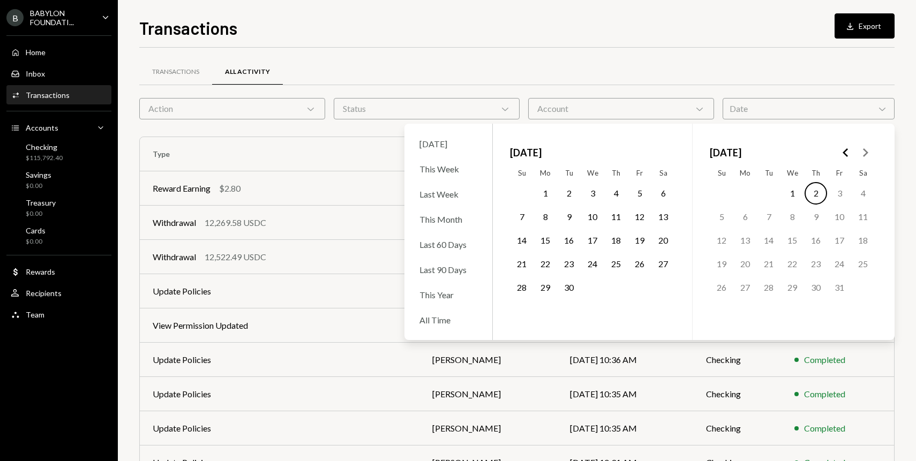
click at [845, 155] on polygon "Go to the Previous Month" at bounding box center [845, 152] width 5 height 9
click at [790, 266] on button "19" at bounding box center [792, 264] width 22 height 22
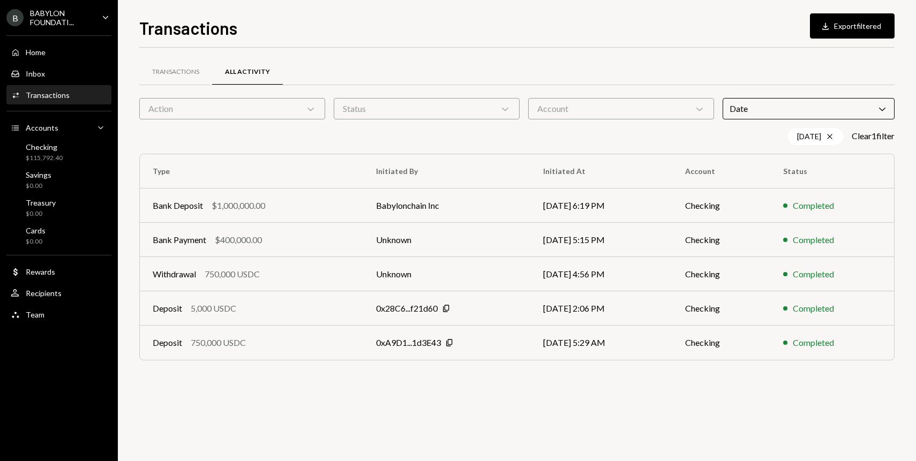
click at [544, 44] on div "Transactions Download Export filtered Transactions All Activity Action Chevron …" at bounding box center [516, 238] width 755 height 446
click at [47, 94] on div "Transactions" at bounding box center [48, 95] width 44 height 9
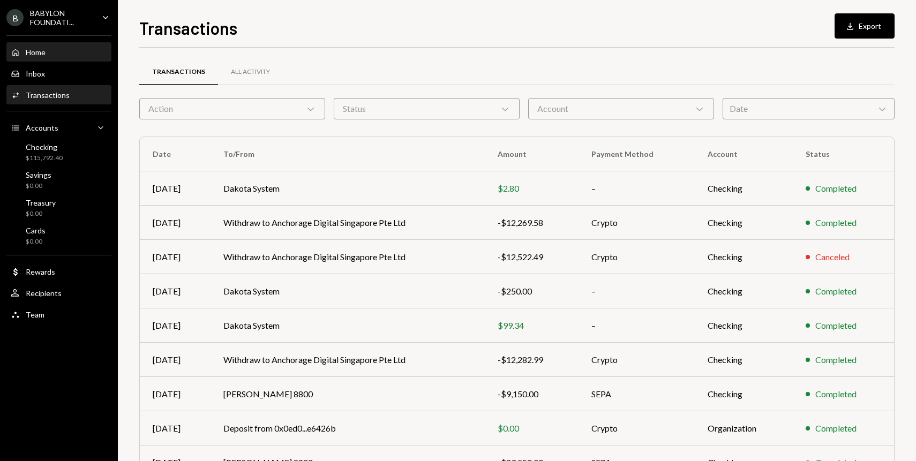
click at [57, 51] on div "Home Home" at bounding box center [59, 53] width 96 height 10
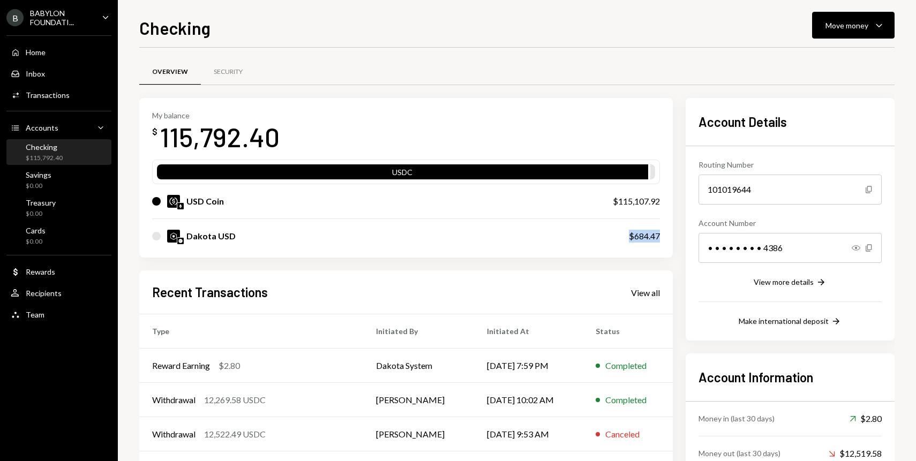
click at [627, 237] on div "Dakota USD $684.47" at bounding box center [406, 236] width 508 height 34
